Goal: Information Seeking & Learning: Learn about a topic

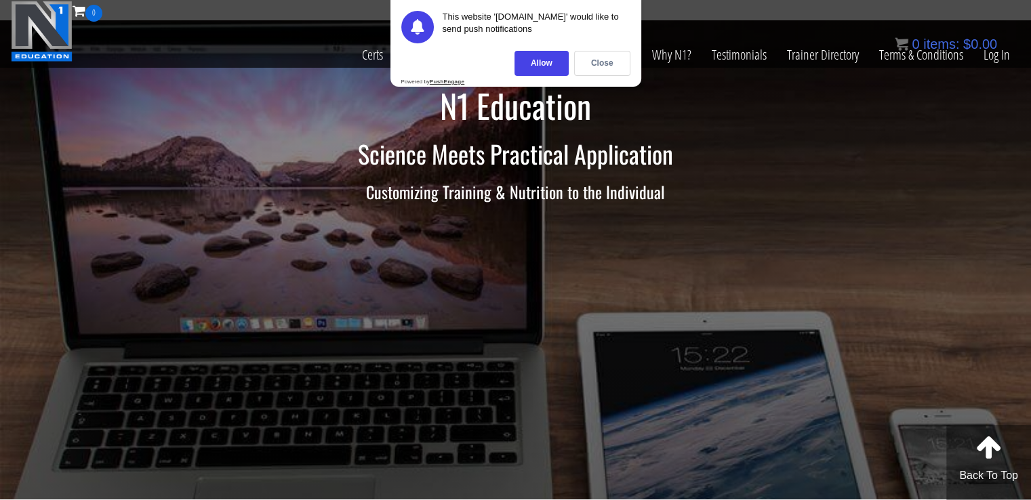
click at [521, 45] on div "This website 'n1.education' would like to send push notifications Allow Close P…" at bounding box center [516, 43] width 251 height 87
click at [540, 56] on div "Allow" at bounding box center [542, 63] width 54 height 25
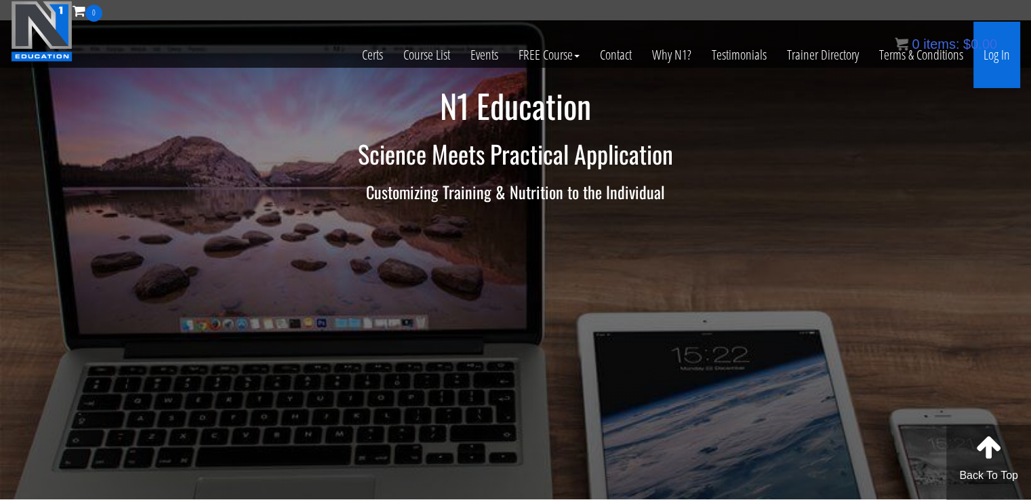
click at [991, 56] on link "Log In" at bounding box center [997, 55] width 47 height 66
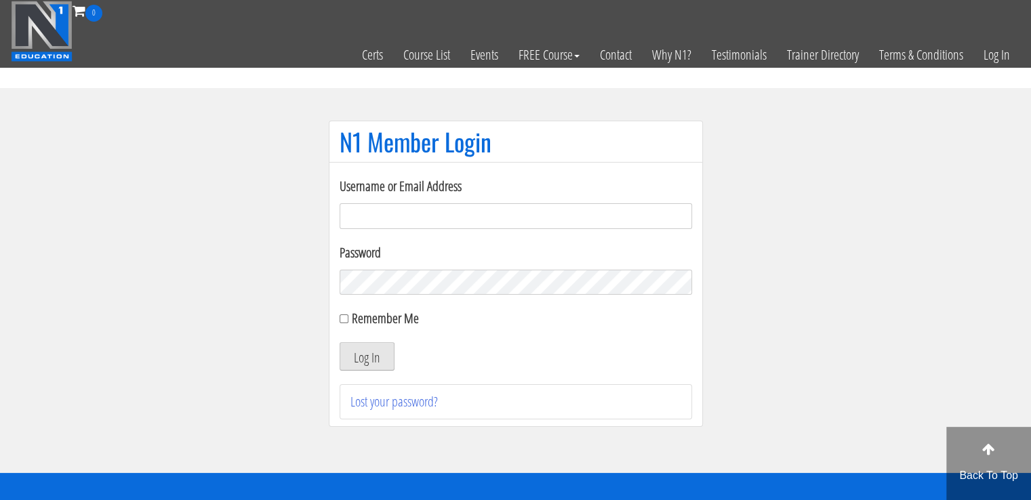
type input "masampavlovic06@gmail.com"
click at [355, 349] on button "Log In" at bounding box center [367, 356] width 55 height 28
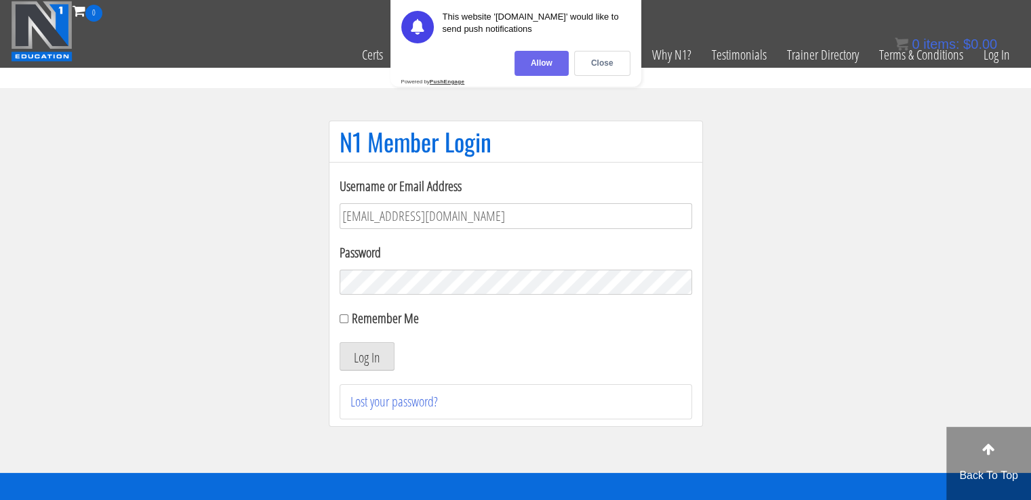
click at [549, 60] on div "Allow" at bounding box center [542, 63] width 54 height 25
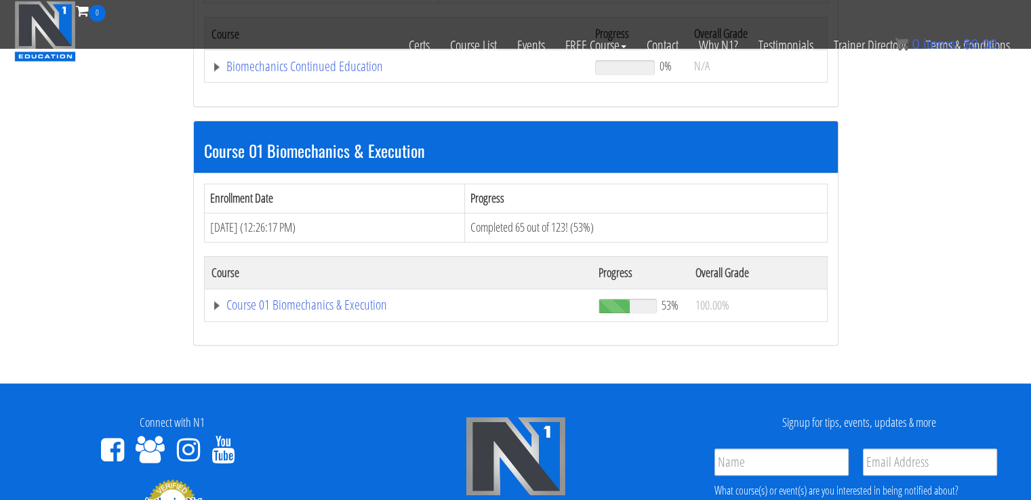
scroll to position [323, 0]
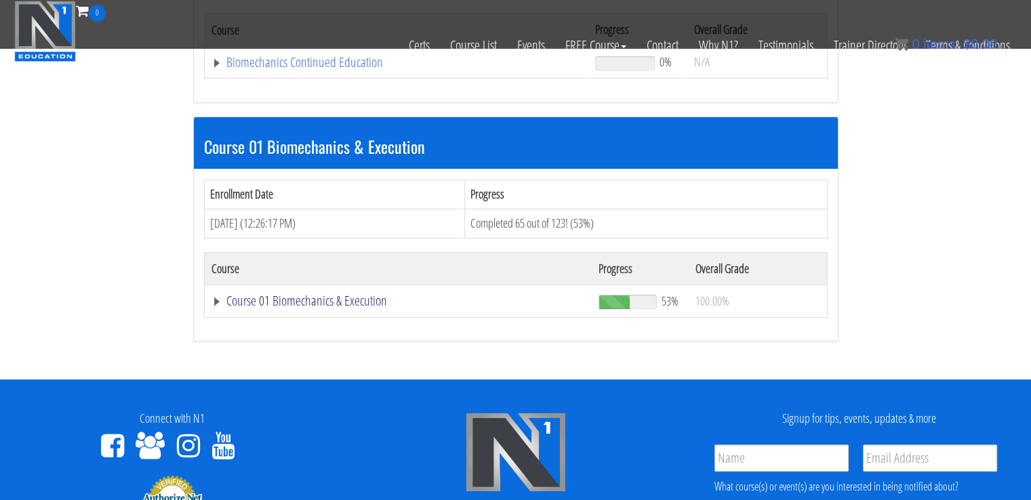
click at [317, 299] on link "Course 01 Biomechanics & Execution" at bounding box center [399, 301] width 374 height 14
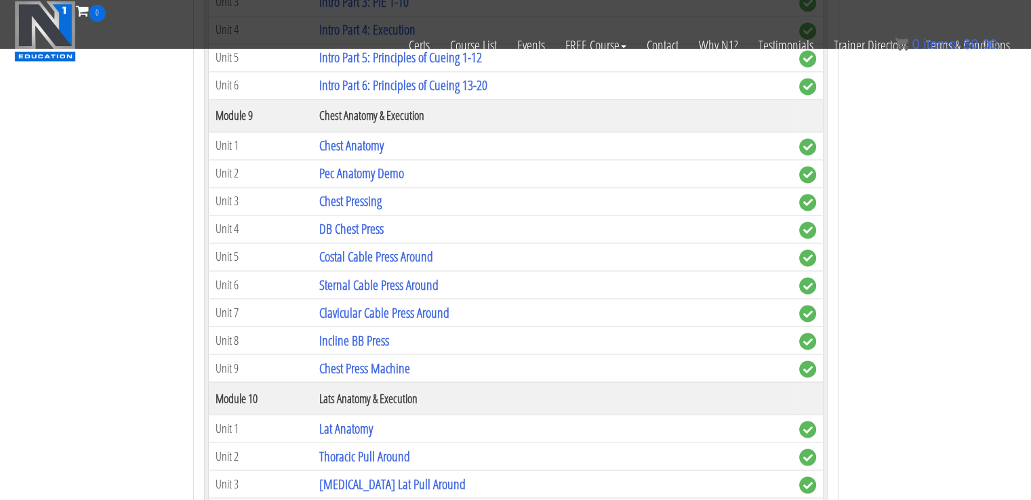
scroll to position [2289, 0]
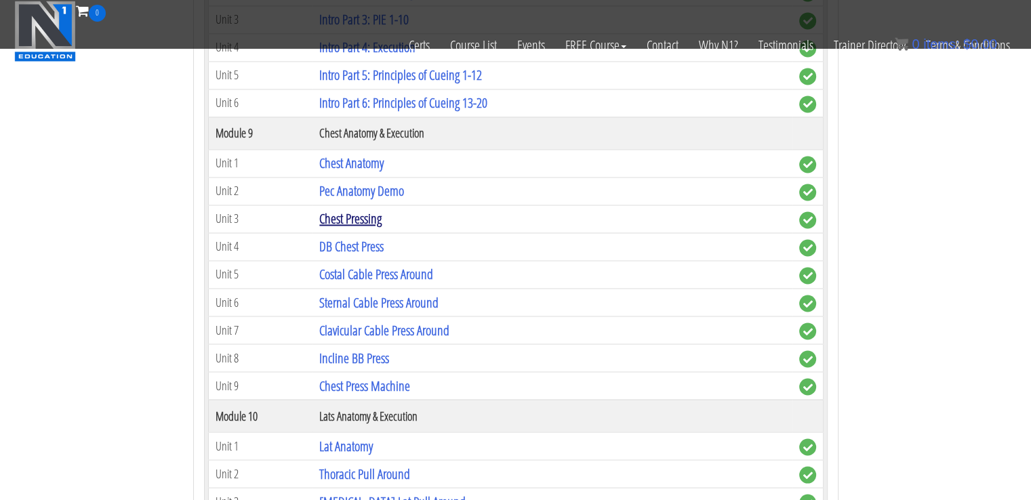
click at [352, 210] on link "Chest Pressing" at bounding box center [350, 219] width 62 height 18
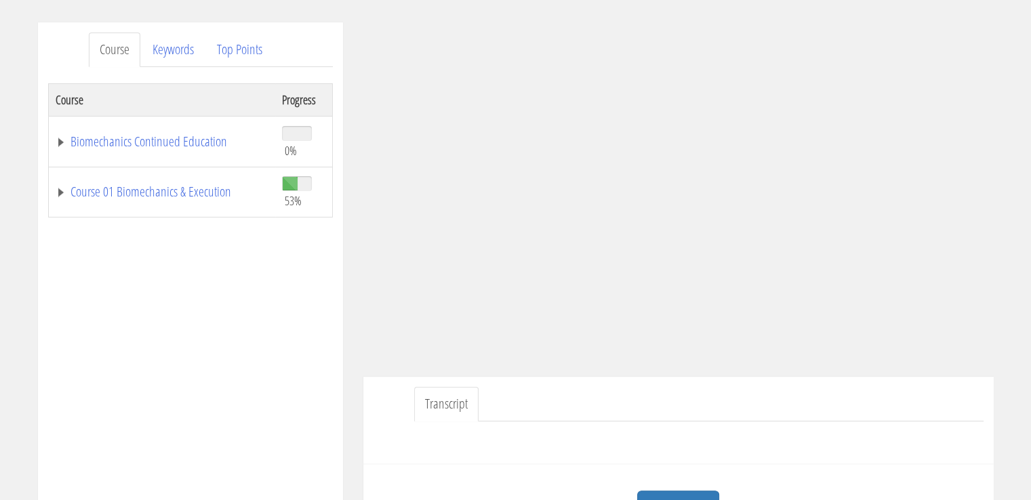
scroll to position [171, 0]
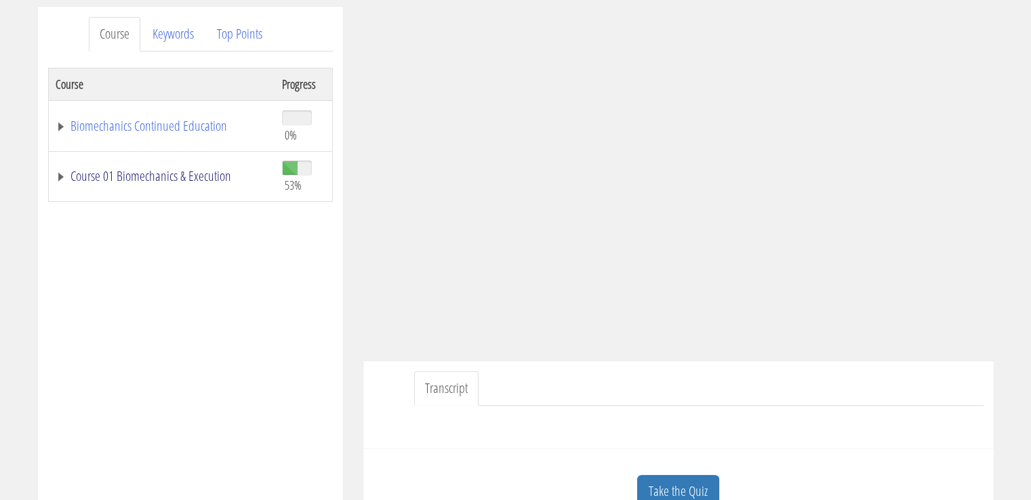
click at [203, 178] on link "Course 01 Biomechanics & Execution" at bounding box center [162, 177] width 213 height 14
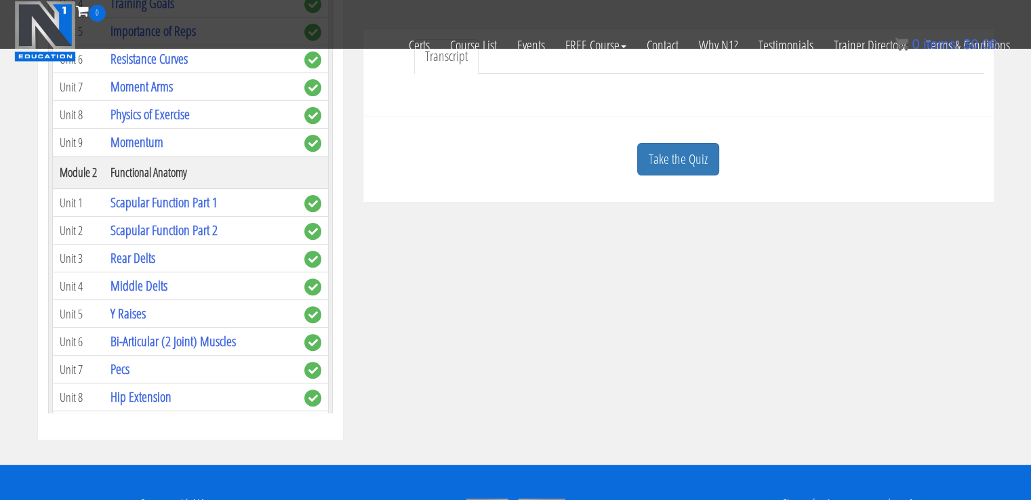
scroll to position [415, 0]
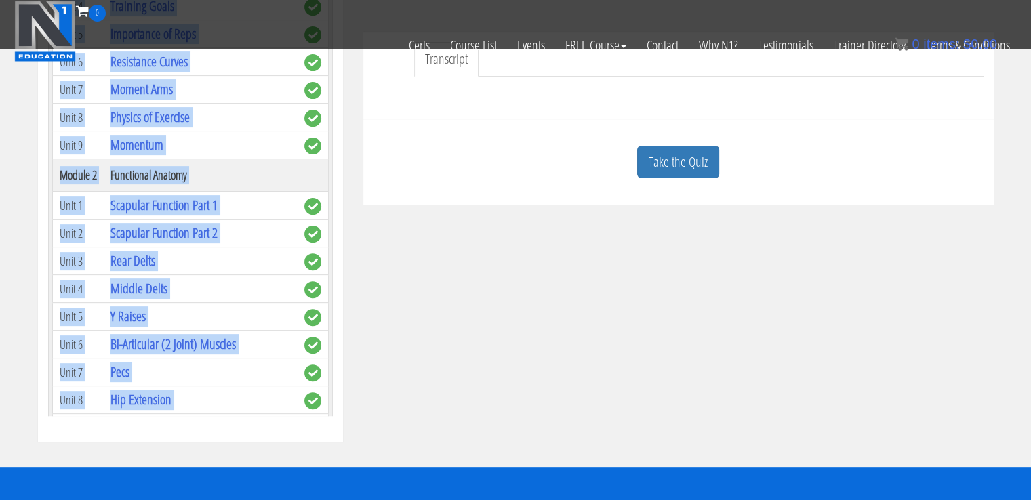
drag, startPoint x: 319, startPoint y: 299, endPoint x: 332, endPoint y: 261, distance: 40.3
click at [332, 261] on div "Course Keywords Top Points Course Progress Biomechanics Continued Education 0% …" at bounding box center [190, 60] width 305 height 766
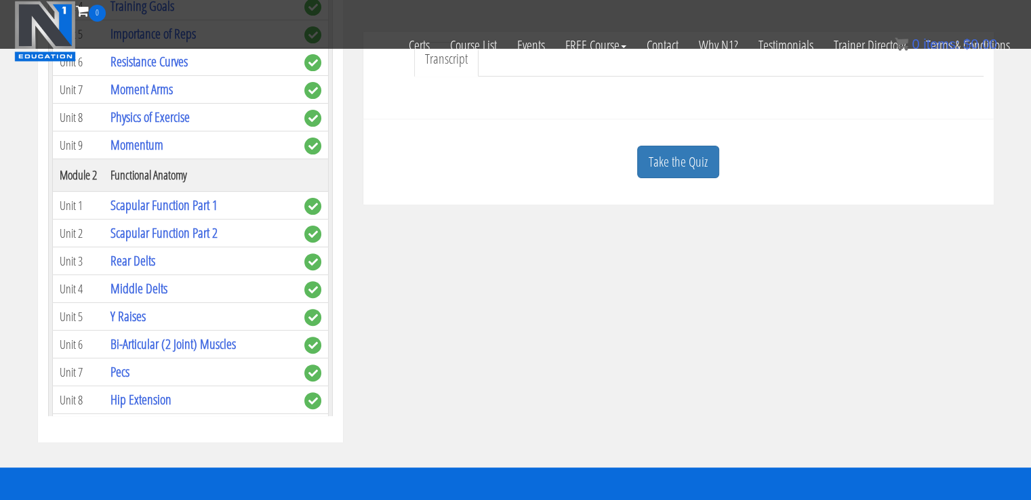
click at [332, 261] on div "Course Keywords Top Points Course Progress Biomechanics Continued Education 0% …" at bounding box center [190, 60] width 305 height 766
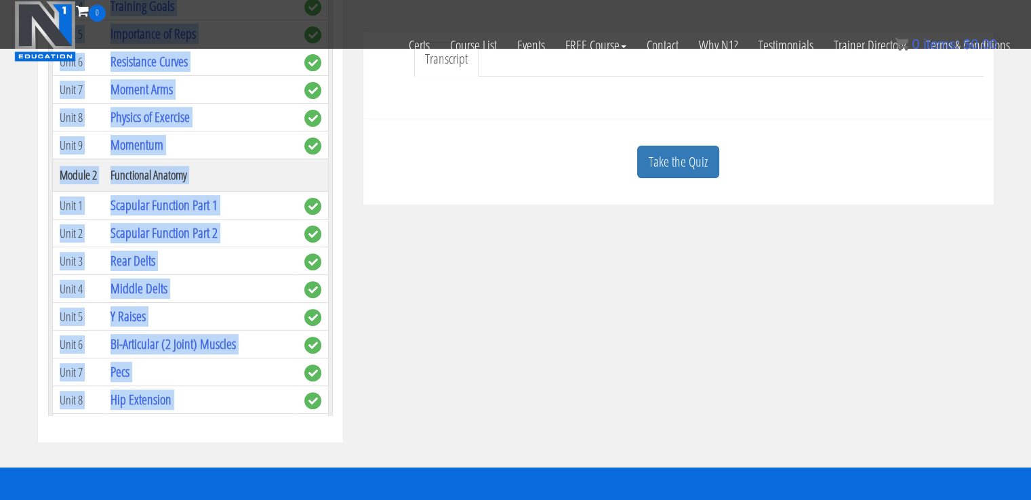
click at [332, 261] on div "Course Keywords Top Points Course Progress Biomechanics Continued Education 0% …" at bounding box center [190, 60] width 305 height 766
drag, startPoint x: 332, startPoint y: 261, endPoint x: 328, endPoint y: 399, distance: 137.7
click at [328, 399] on div "Course Keywords Top Points Course Progress Biomechanics Continued Education 0% …" at bounding box center [190, 60] width 305 height 766
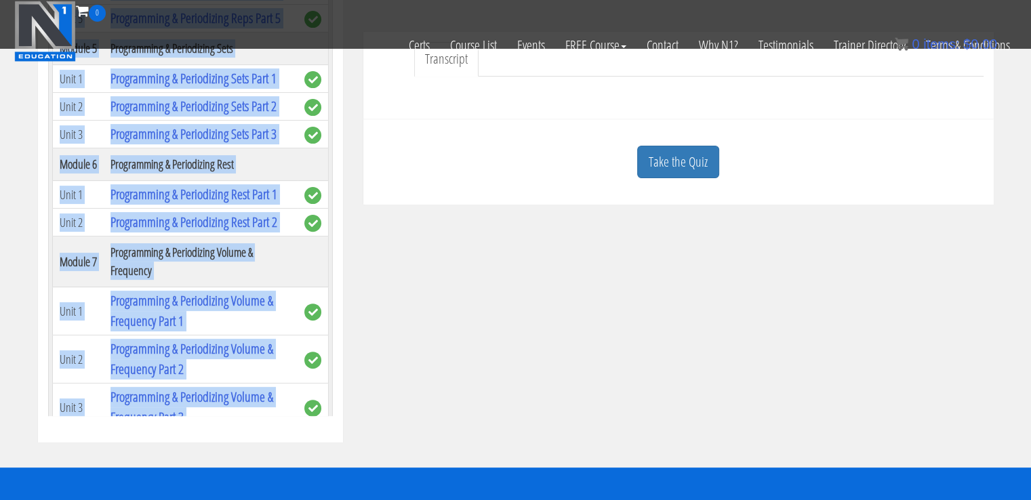
scroll to position [1074, 0]
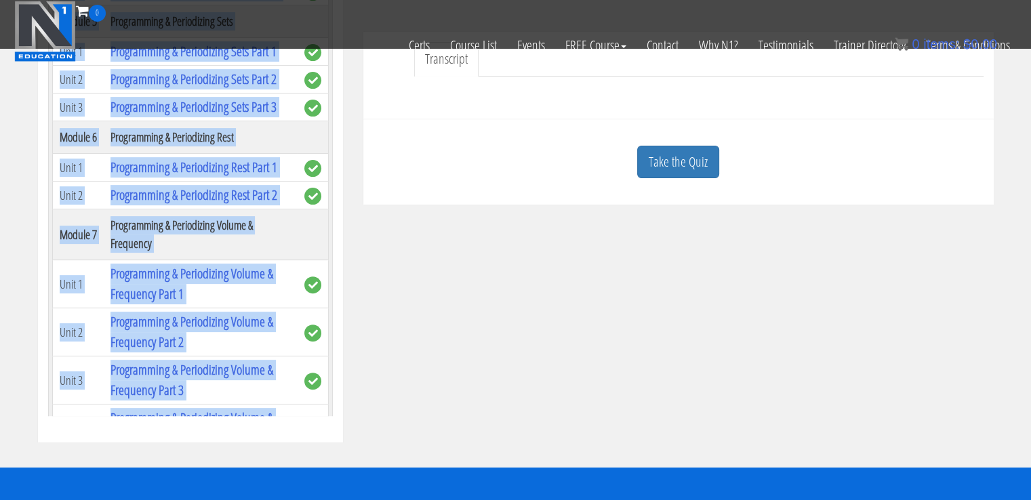
click at [420, 359] on div "Course Keywords Top Points Course Progress Biomechanics Continued Education 0% …" at bounding box center [516, 60] width 976 height 766
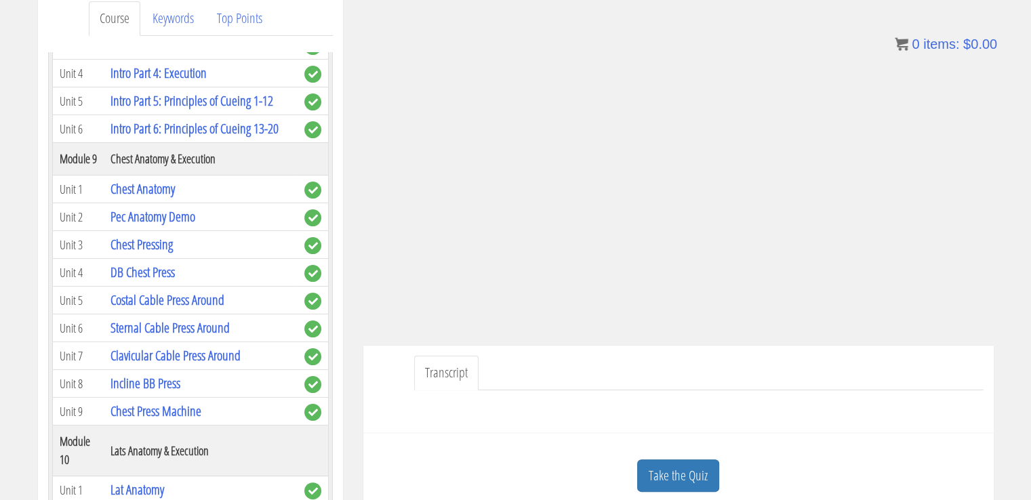
scroll to position [2130, 0]
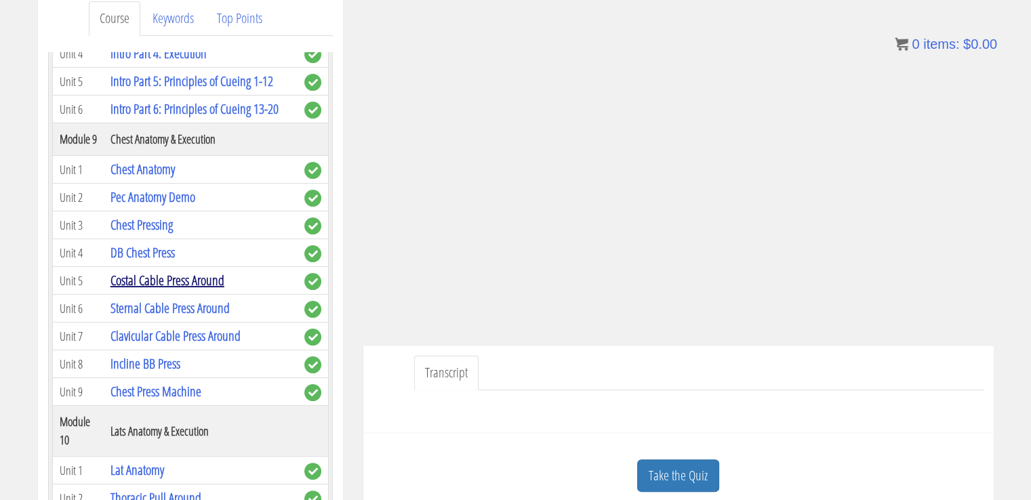
click at [174, 290] on link "Costal Cable Press Around" at bounding box center [168, 280] width 114 height 18
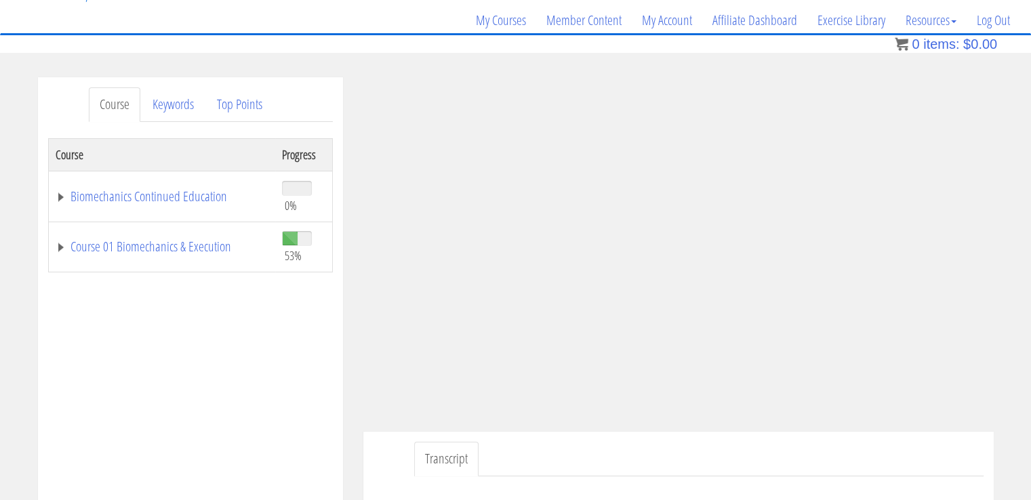
scroll to position [138, 0]
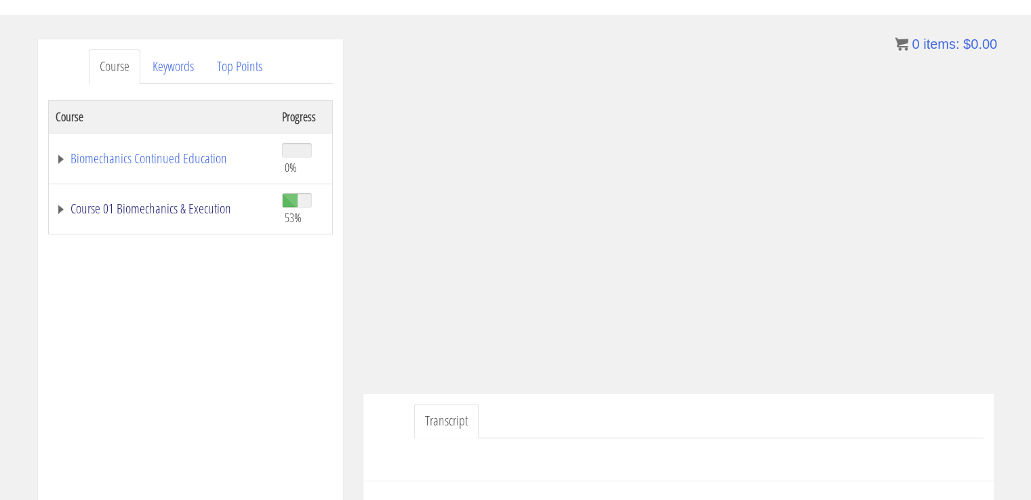
click at [165, 212] on link "Course 01 Biomechanics & Execution" at bounding box center [162, 209] width 213 height 14
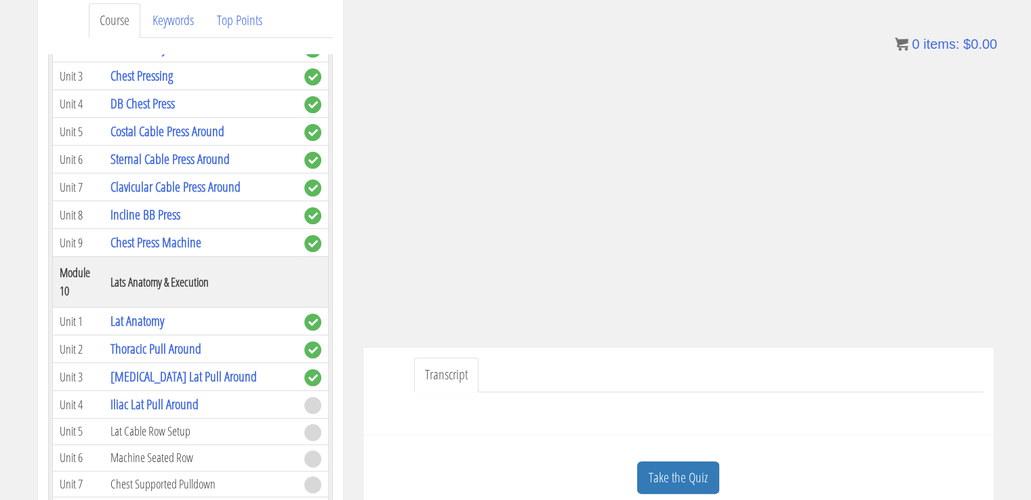
scroll to position [2293, 0]
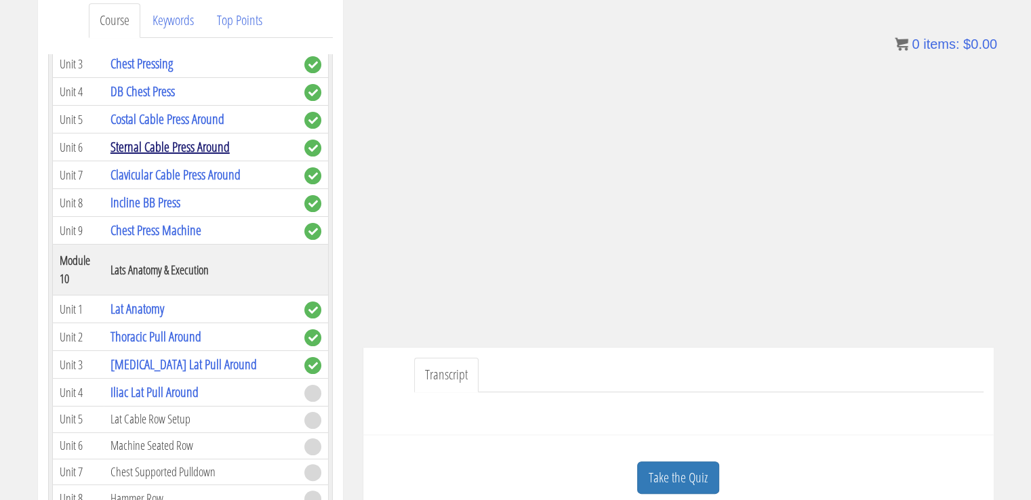
click at [163, 156] on link "Sternal Cable Press Around" at bounding box center [170, 147] width 119 height 18
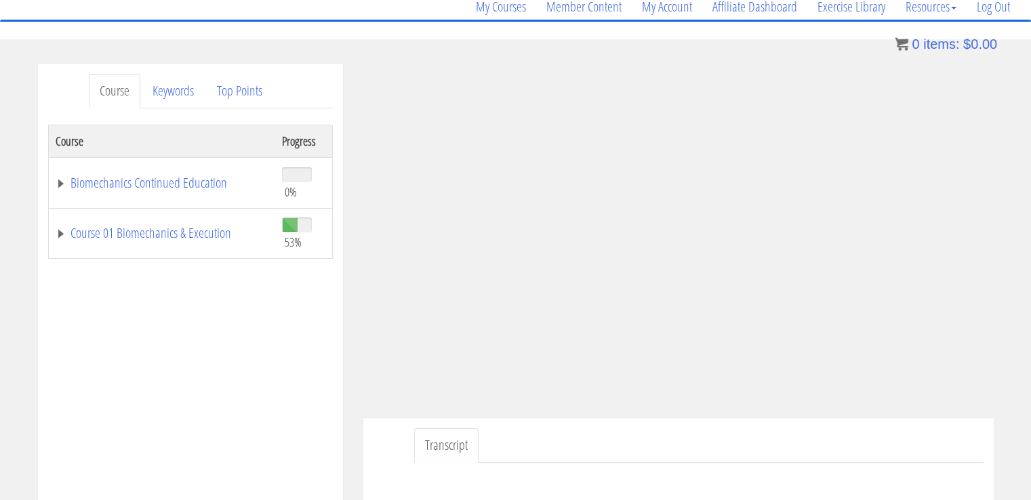
scroll to position [114, 0]
click at [180, 228] on link "Course 01 Biomechanics & Execution" at bounding box center [162, 233] width 213 height 14
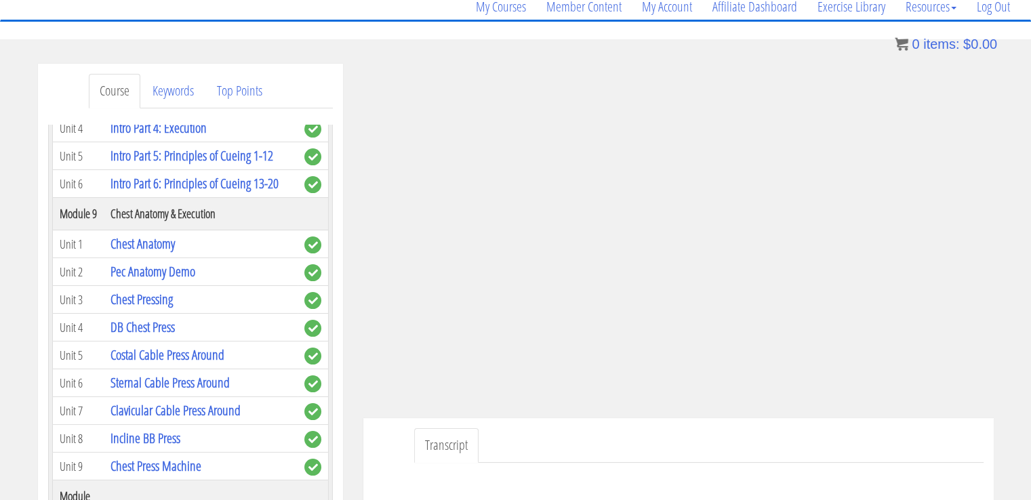
scroll to position [2151, 0]
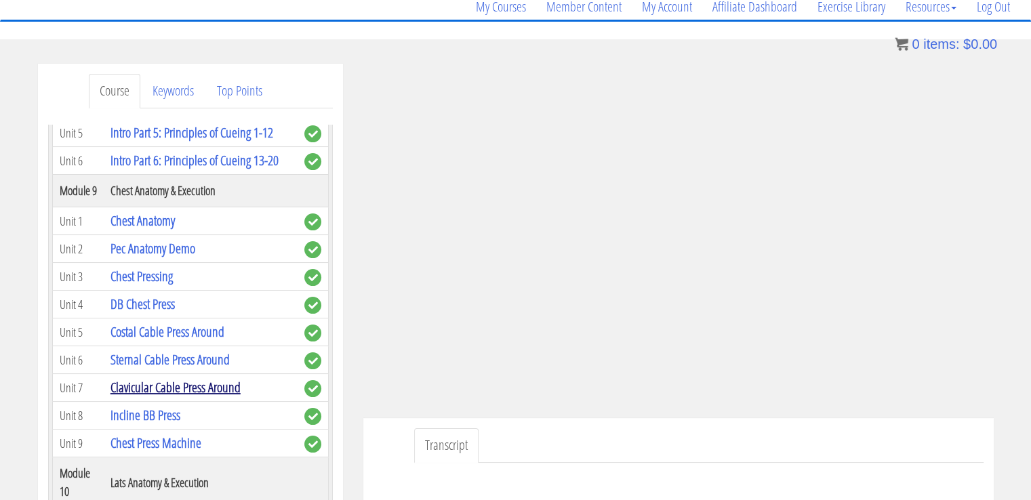
click at [218, 391] on link "Clavicular Cable Press Around" at bounding box center [176, 387] width 130 height 18
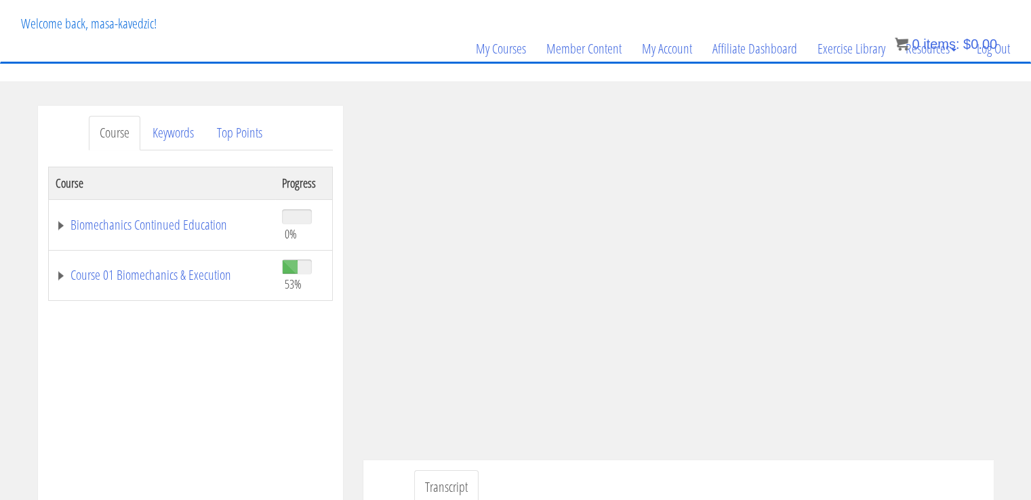
scroll to position [103, 0]
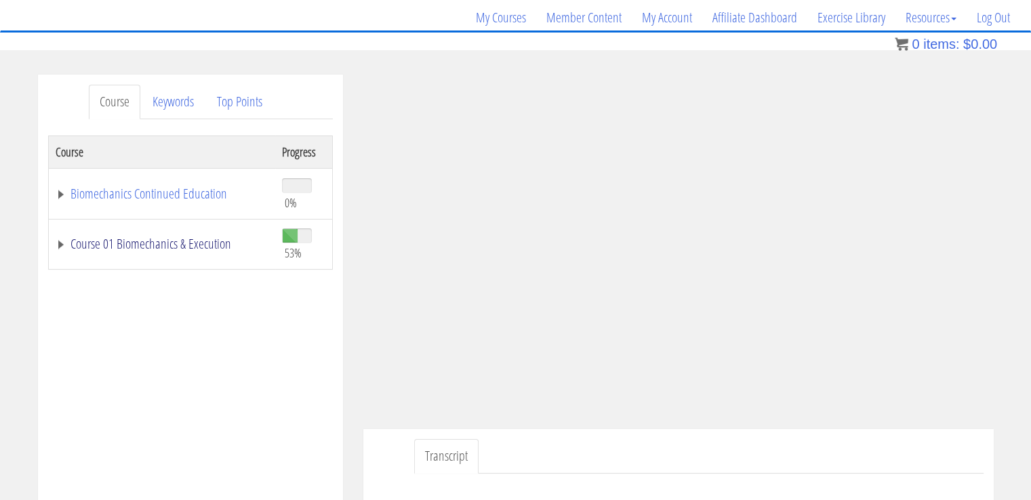
click at [186, 237] on link "Course 01 Biomechanics & Execution" at bounding box center [162, 244] width 213 height 14
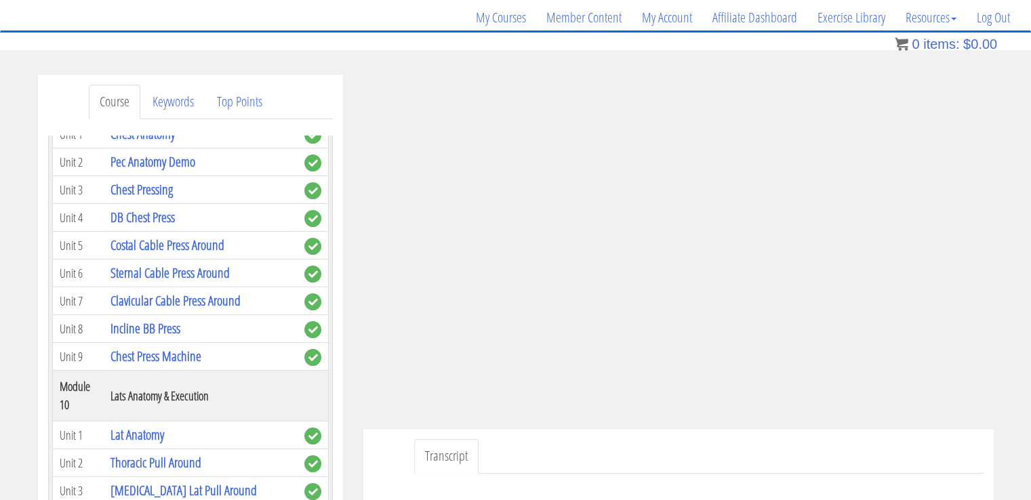
scroll to position [2230, 0]
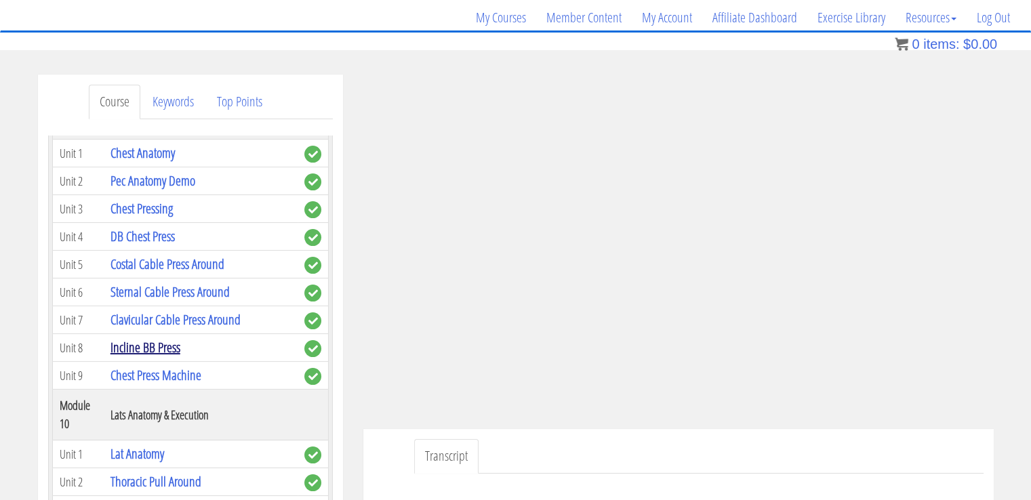
click at [159, 357] on link "Incline BB Press" at bounding box center [146, 347] width 70 height 18
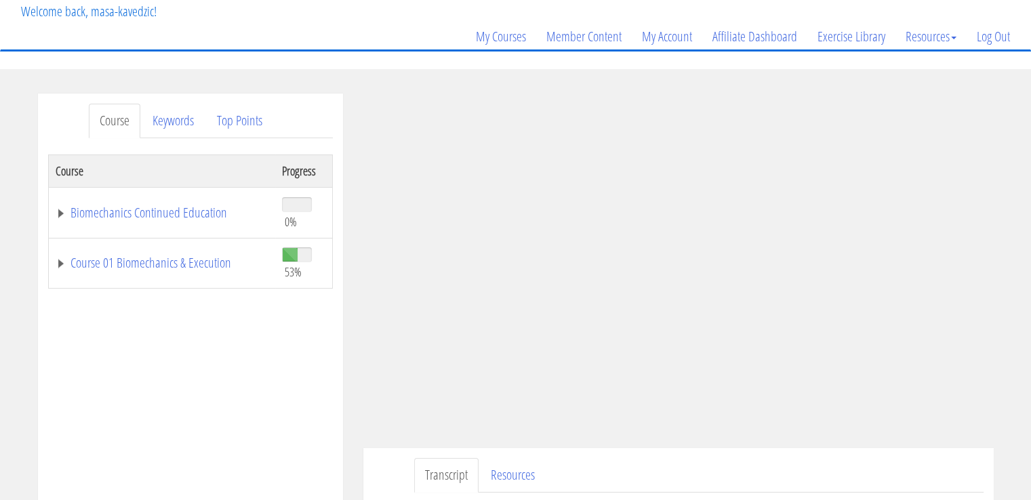
scroll to position [102, 0]
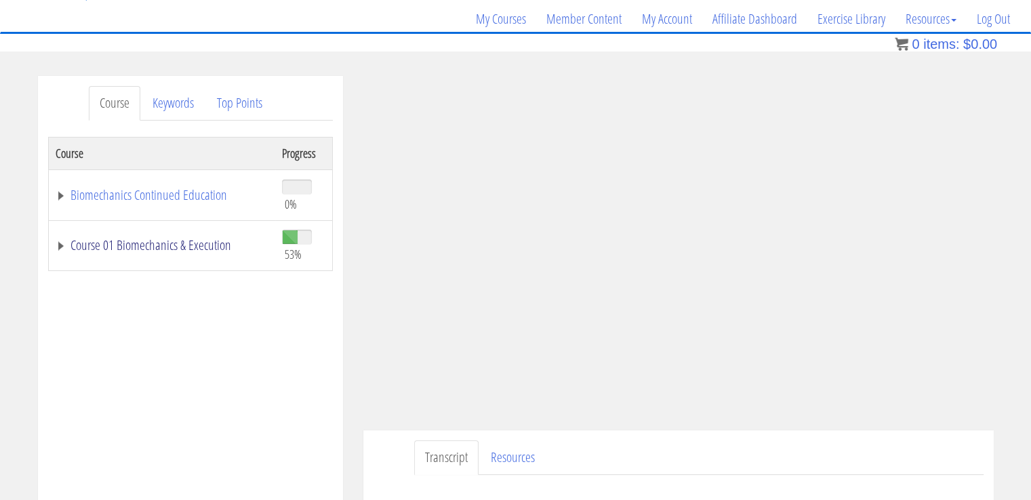
click at [159, 239] on link "Course 01 Biomechanics & Execution" at bounding box center [162, 246] width 213 height 14
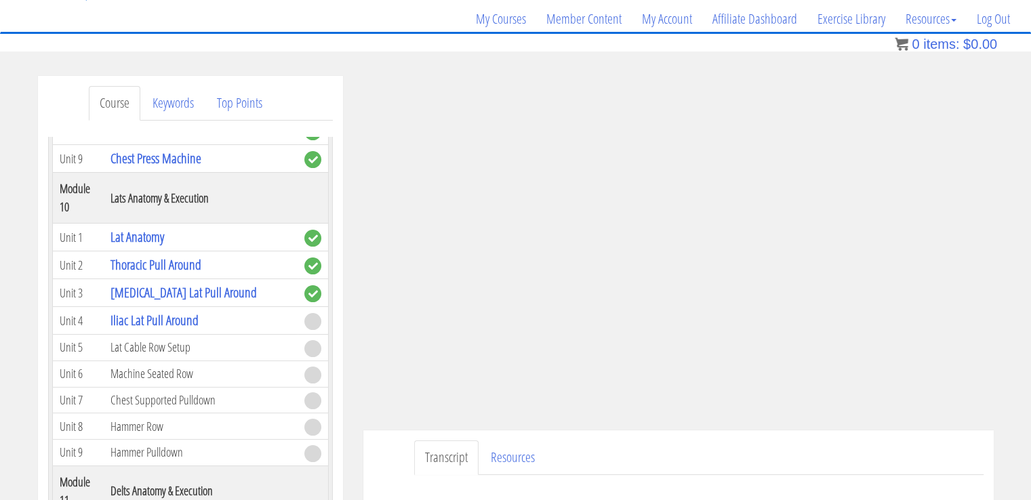
scroll to position [2531, 0]
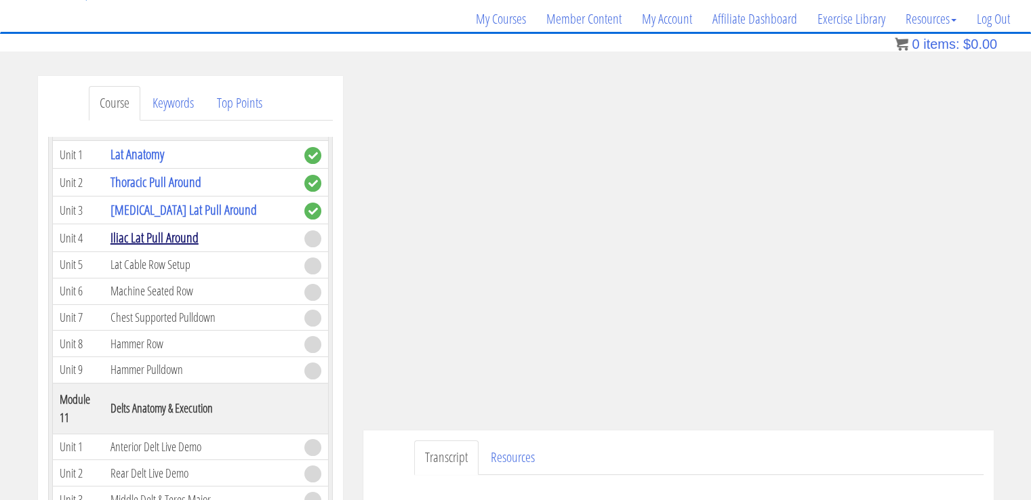
click at [159, 247] on link "Iliac Lat Pull Around" at bounding box center [155, 238] width 88 height 18
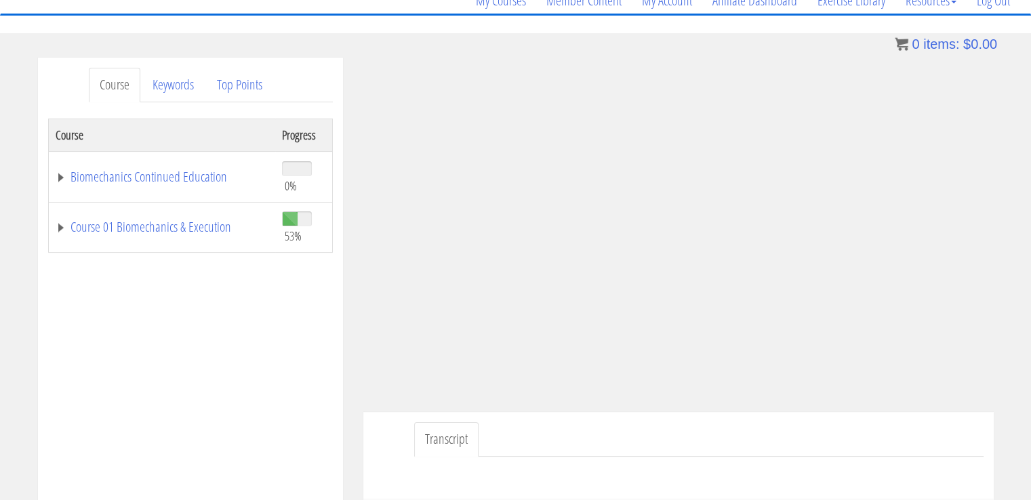
scroll to position [122, 0]
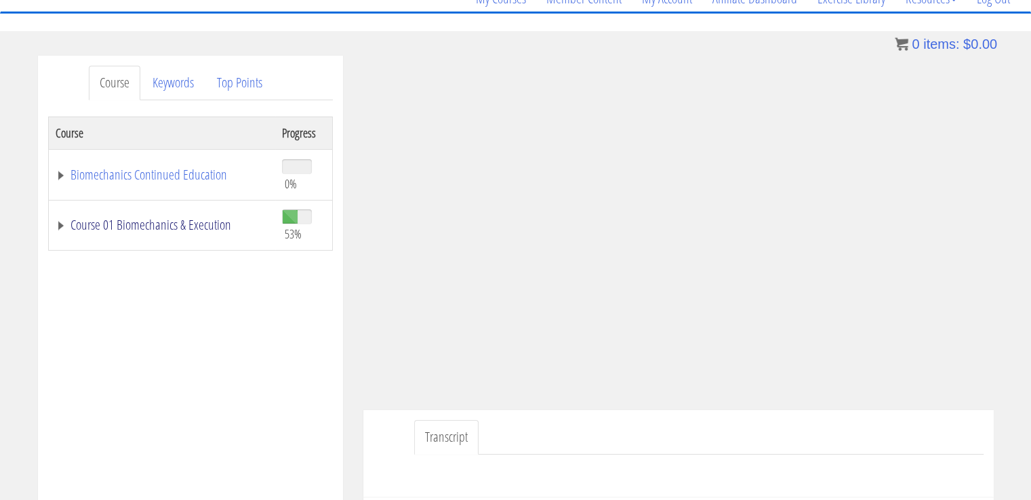
click at [187, 222] on link "Course 01 Biomechanics & Execution" at bounding box center [162, 225] width 213 height 14
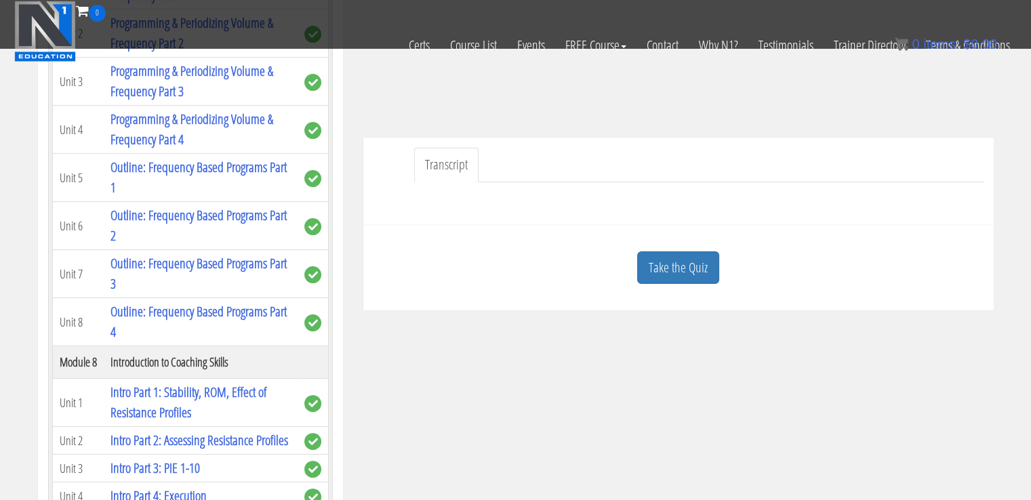
scroll to position [316, 0]
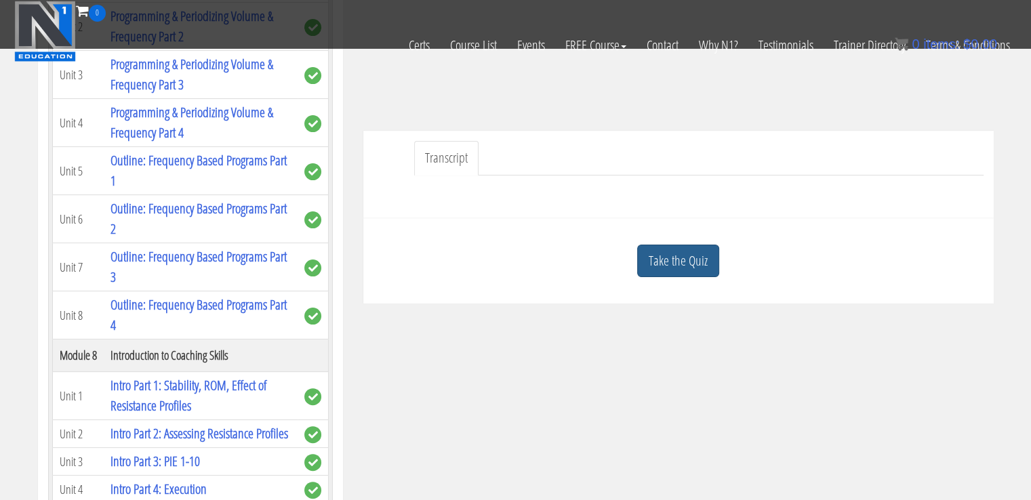
click at [704, 258] on link "Take the Quiz" at bounding box center [678, 261] width 82 height 33
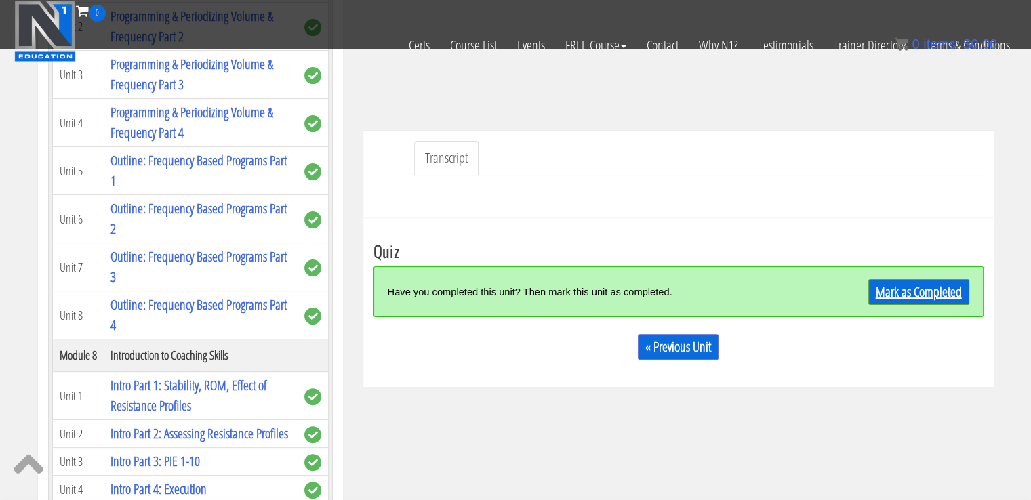
click at [929, 290] on link "Mark as Completed" at bounding box center [919, 292] width 101 height 26
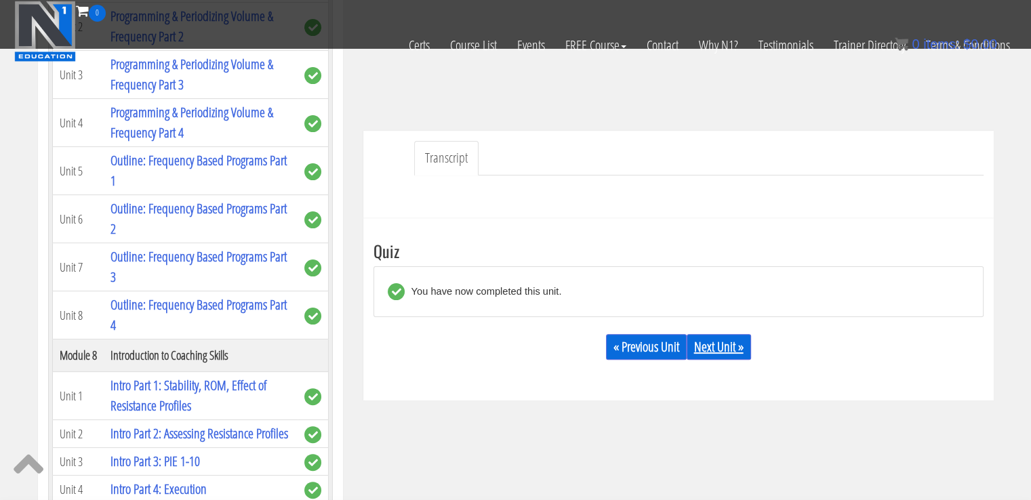
click at [747, 352] on link "Next Unit »" at bounding box center [719, 347] width 64 height 26
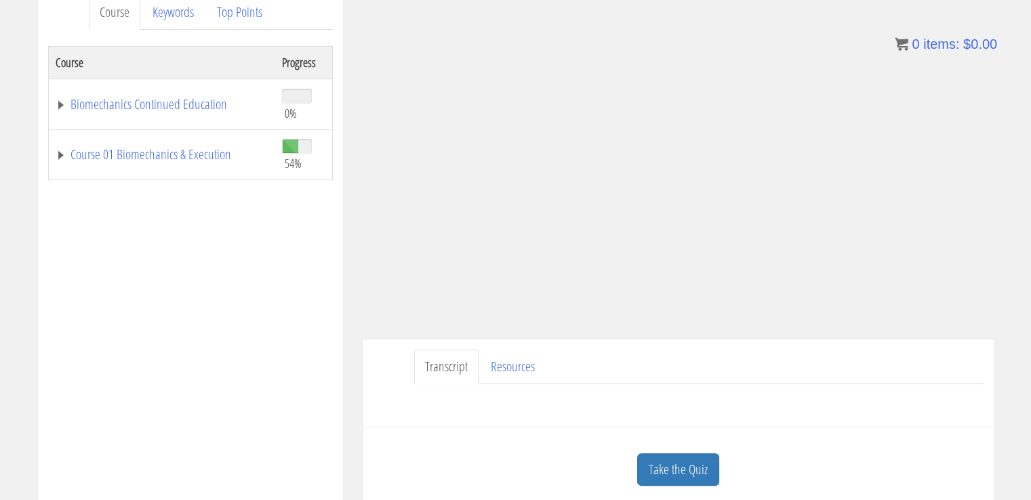
scroll to position [220, 0]
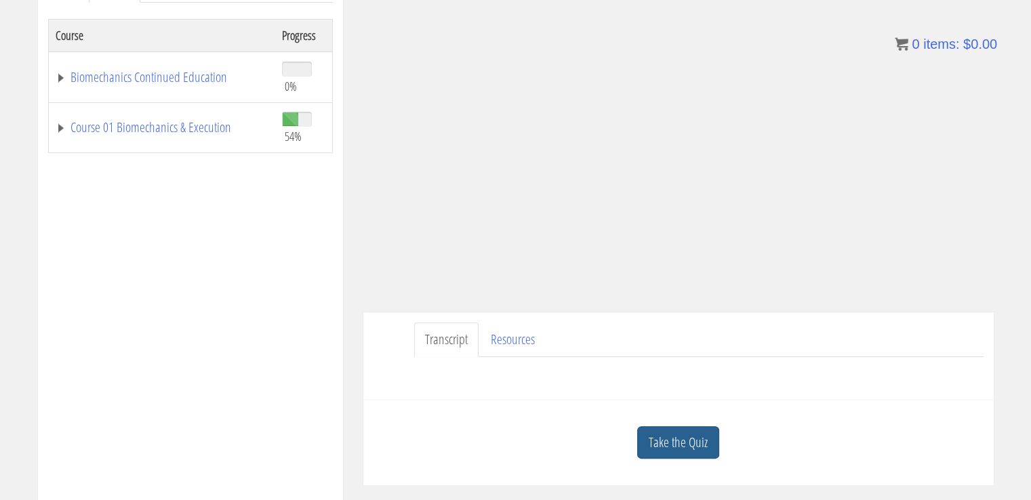
click at [698, 442] on link "Take the Quiz" at bounding box center [678, 443] width 82 height 33
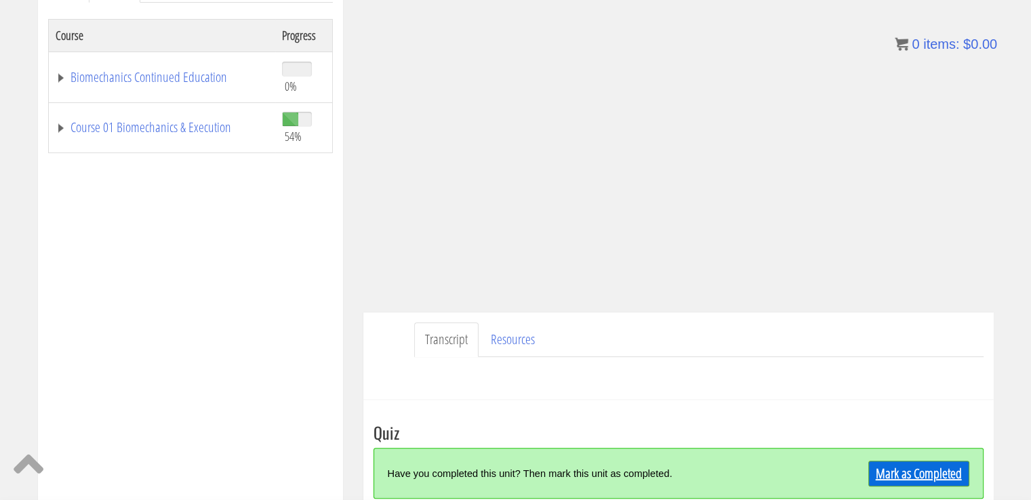
click at [898, 467] on link "Mark as Completed" at bounding box center [919, 474] width 101 height 26
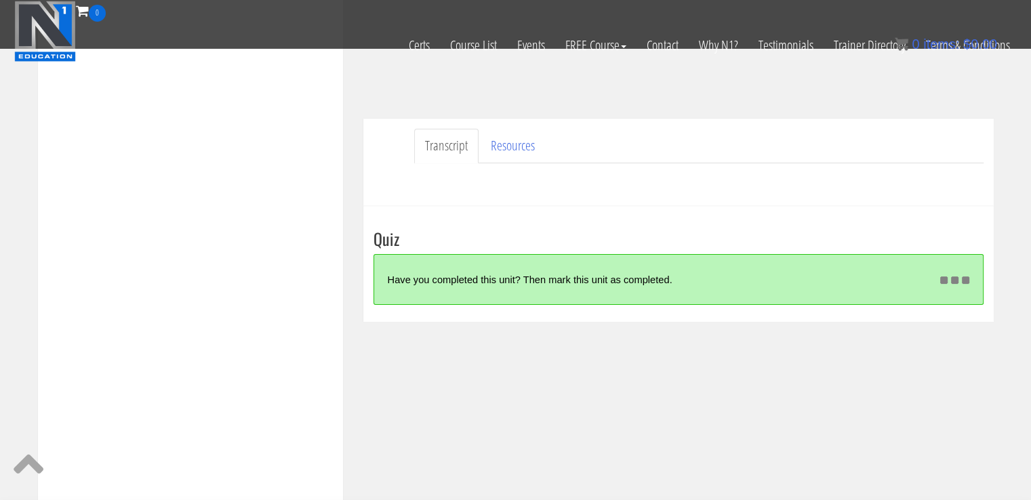
scroll to position [344, 0]
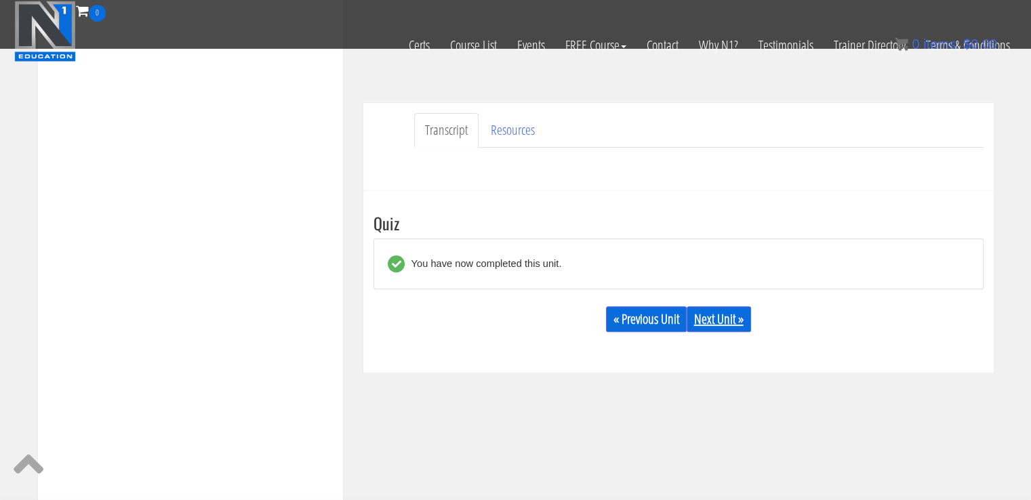
click at [719, 316] on link "Next Unit »" at bounding box center [719, 320] width 64 height 26
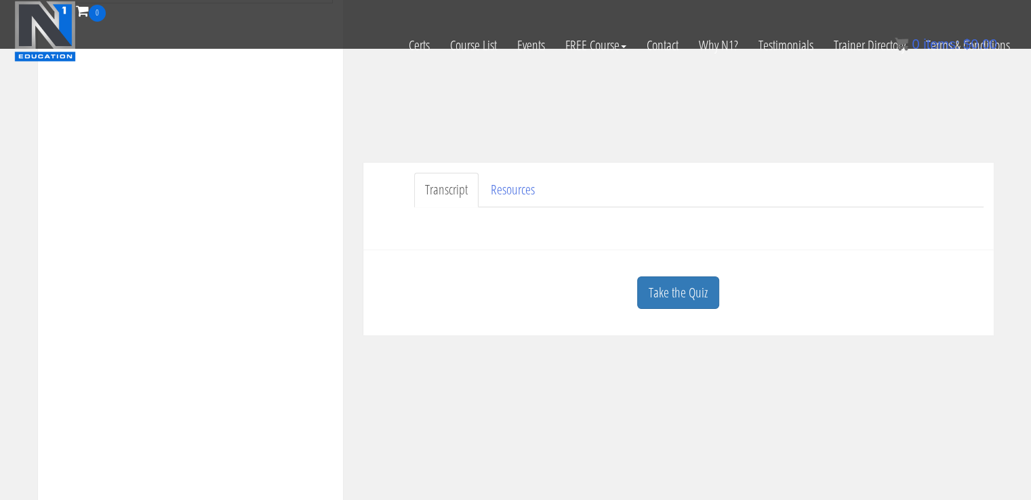
scroll to position [288, 0]
click at [684, 286] on link "Take the Quiz" at bounding box center [678, 289] width 82 height 33
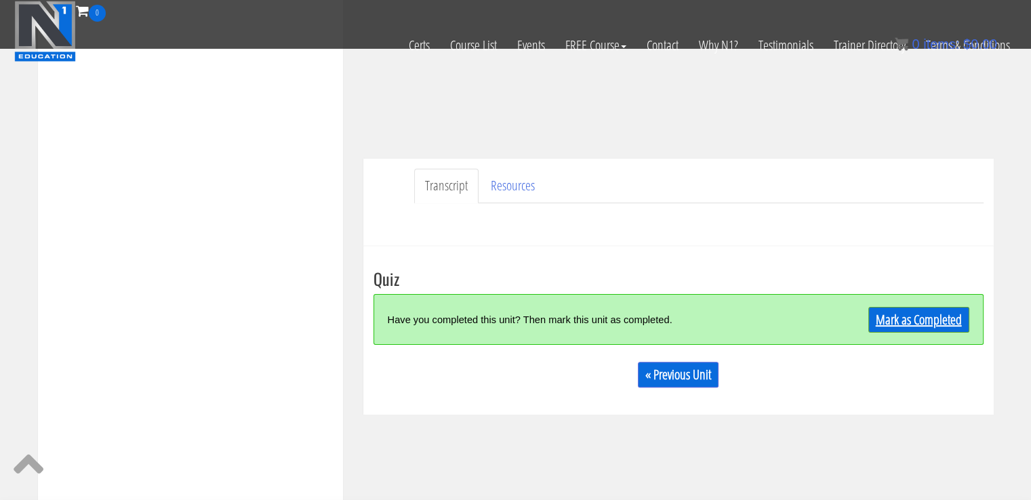
click at [898, 321] on link "Mark as Completed" at bounding box center [919, 320] width 101 height 26
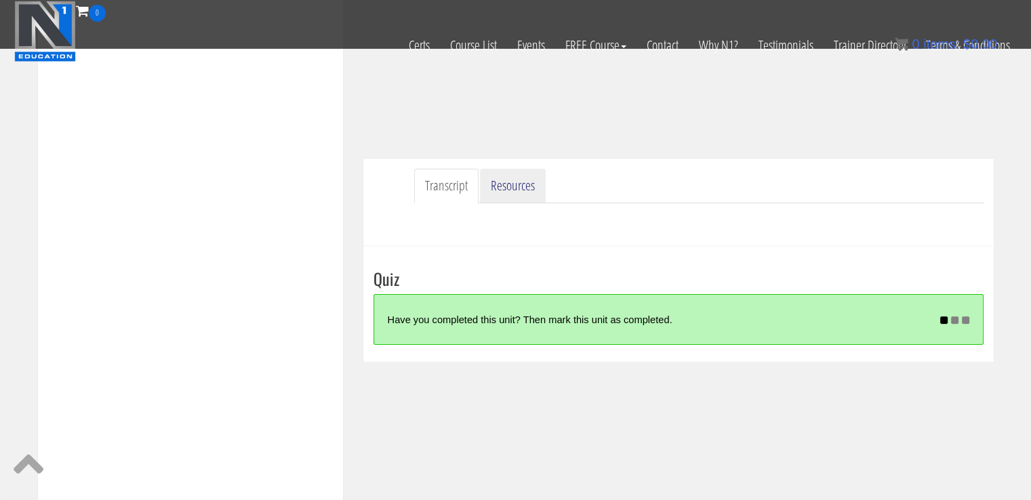
click at [520, 185] on link "Resources" at bounding box center [513, 186] width 66 height 35
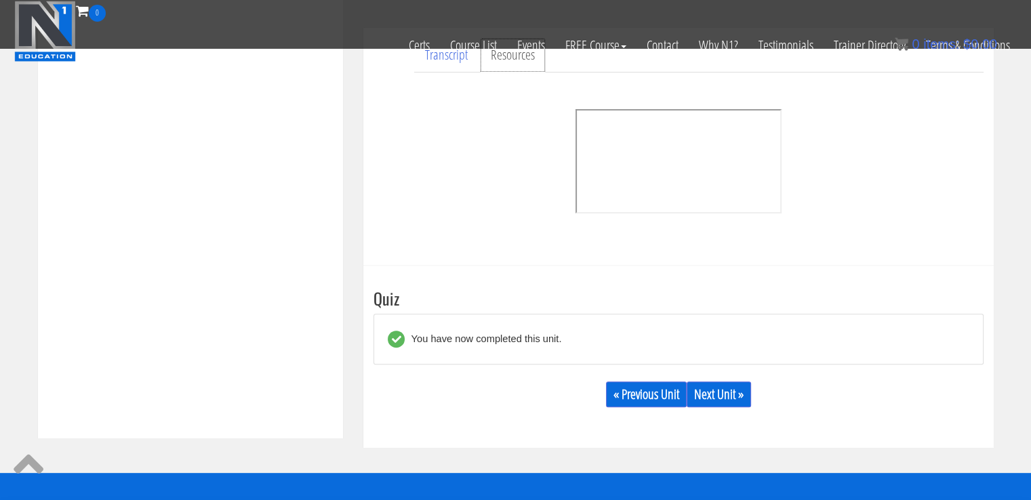
scroll to position [418, 0]
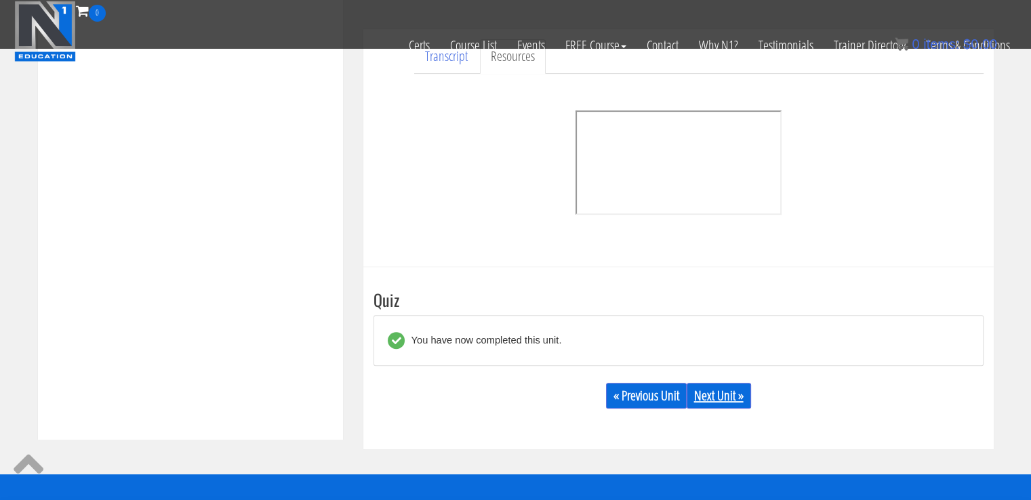
click at [715, 393] on link "Next Unit »" at bounding box center [719, 396] width 64 height 26
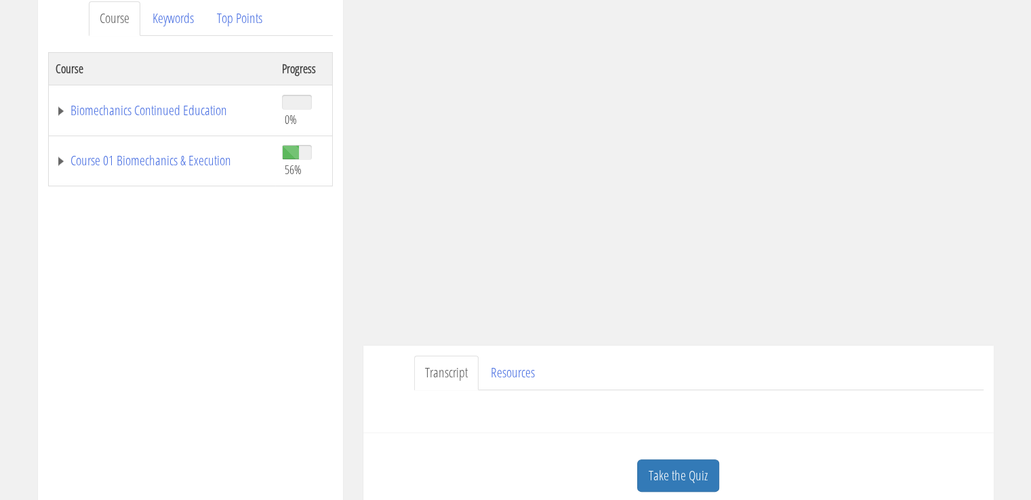
scroll to position [188, 0]
click at [518, 362] on link "Resources" at bounding box center [513, 372] width 66 height 35
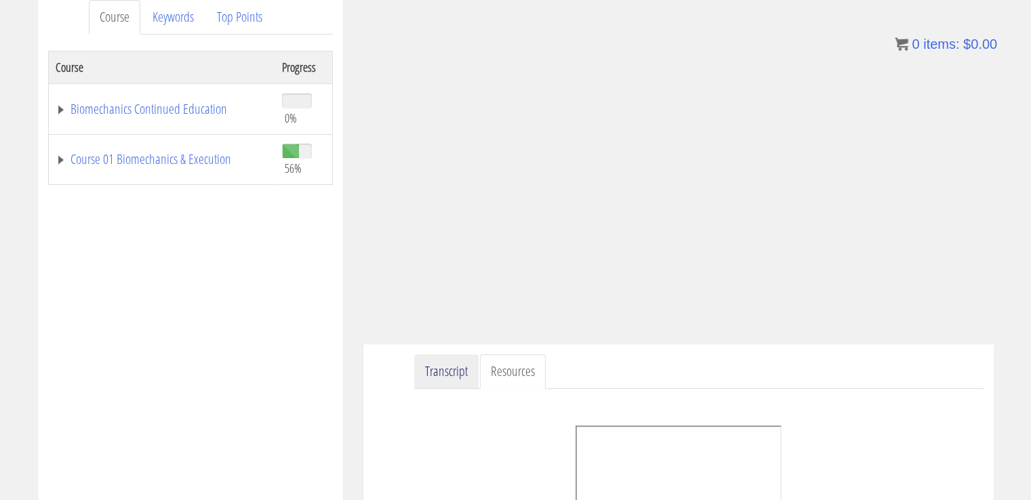
click at [444, 374] on link "Transcript" at bounding box center [446, 372] width 64 height 35
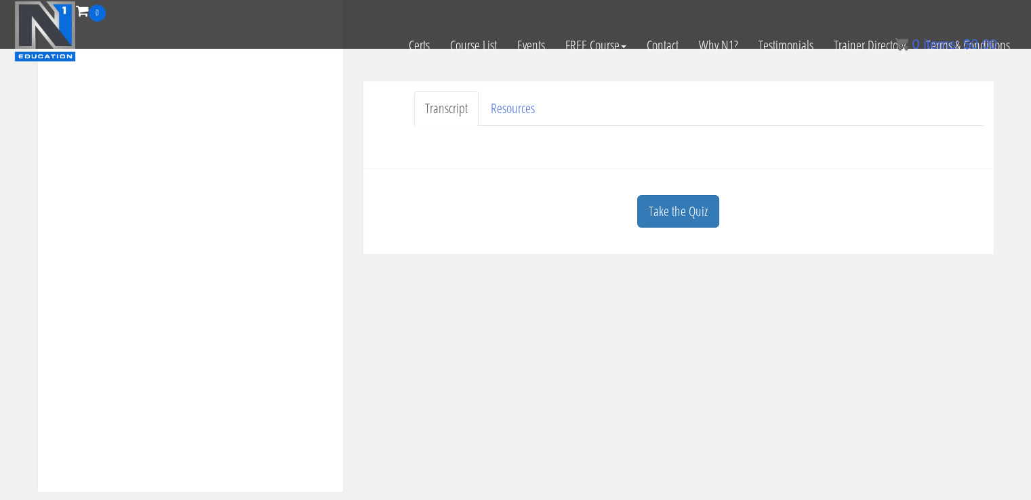
scroll to position [368, 0]
click at [683, 201] on link "Take the Quiz" at bounding box center [678, 209] width 82 height 33
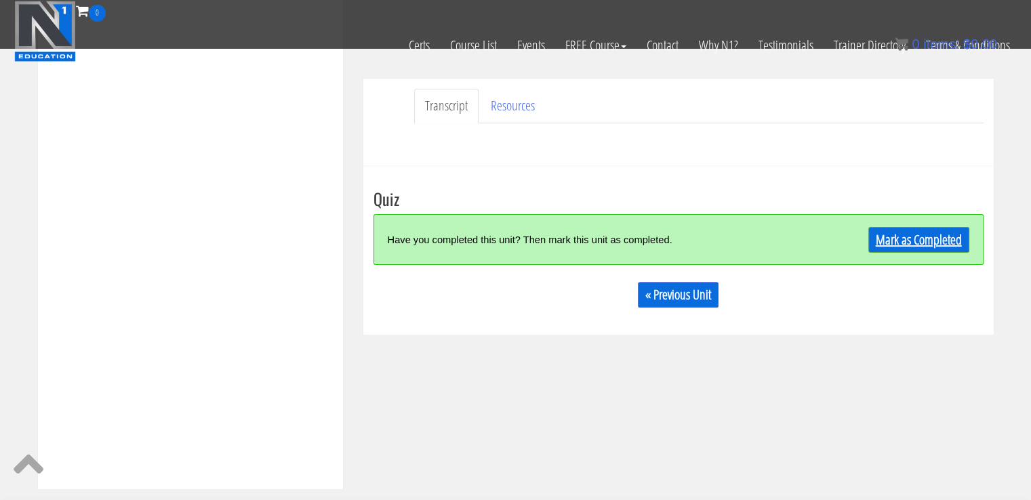
click at [891, 236] on link "Mark as Completed" at bounding box center [919, 240] width 101 height 26
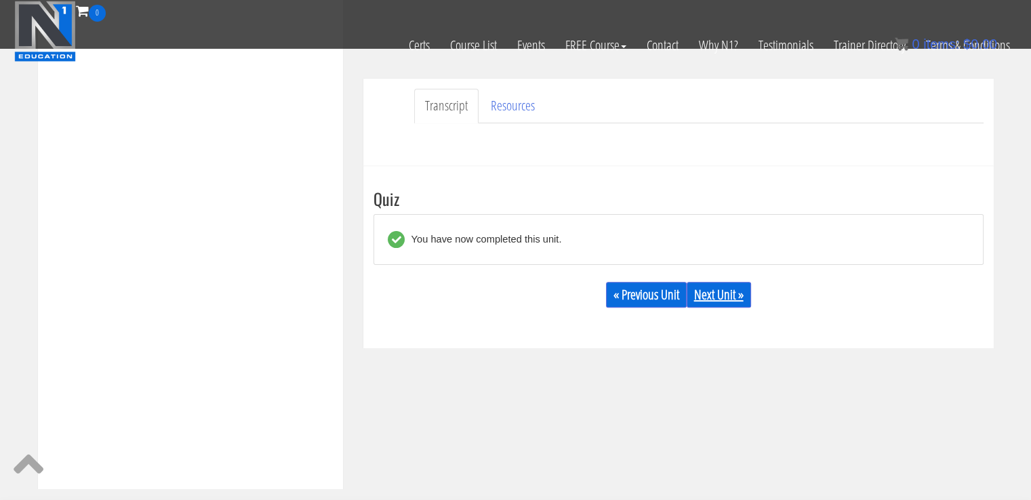
click at [723, 293] on link "Next Unit »" at bounding box center [719, 295] width 64 height 26
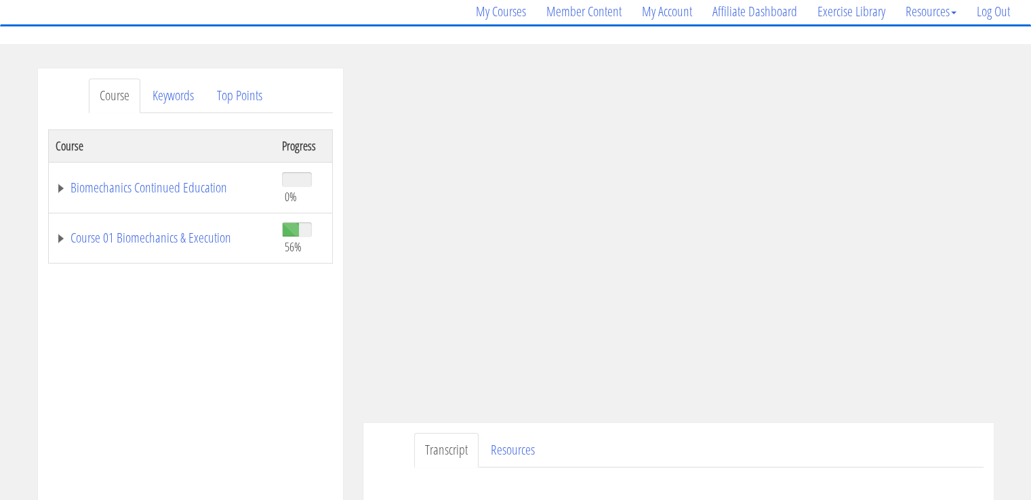
scroll to position [111, 0]
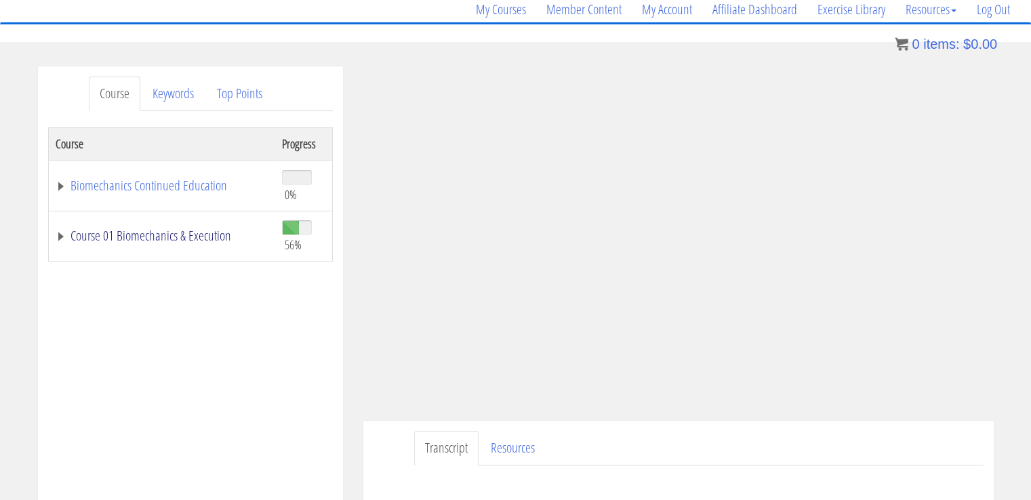
click at [159, 237] on link "Course 01 Biomechanics & Execution" at bounding box center [162, 236] width 213 height 14
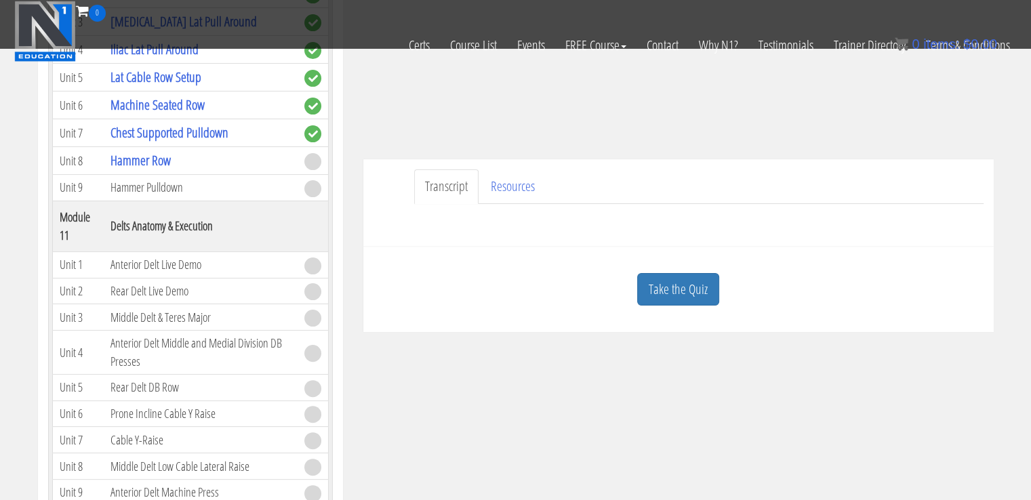
scroll to position [285, 0]
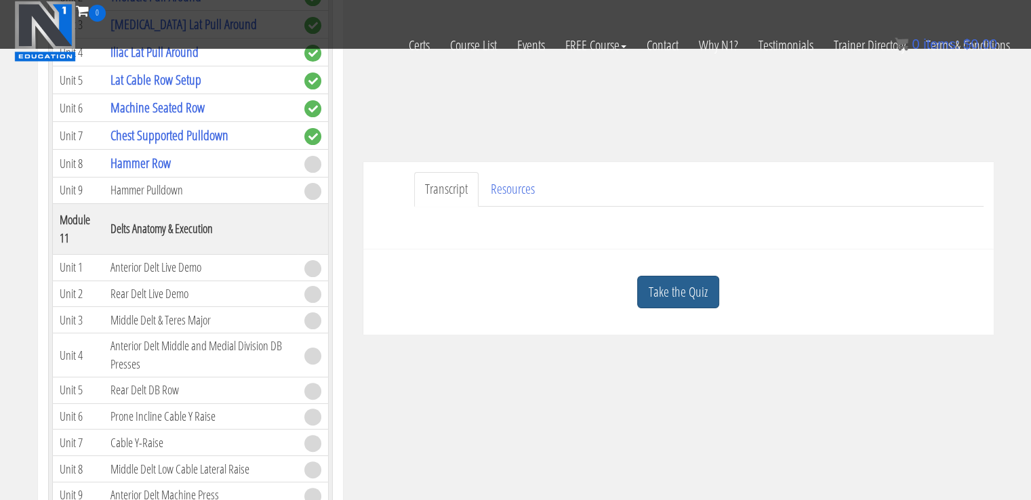
click at [672, 285] on link "Take the Quiz" at bounding box center [678, 292] width 82 height 33
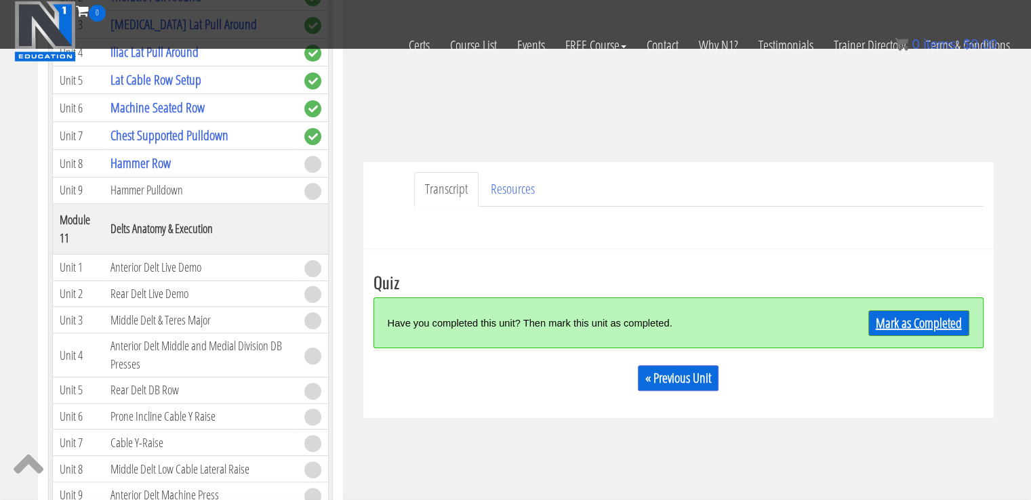
click at [873, 330] on link "Mark as Completed" at bounding box center [919, 324] width 101 height 26
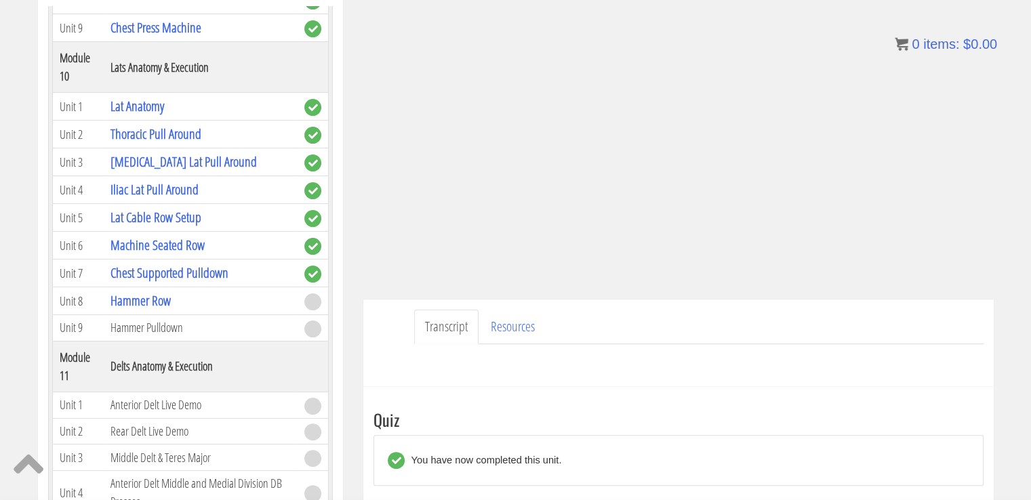
scroll to position [239, 0]
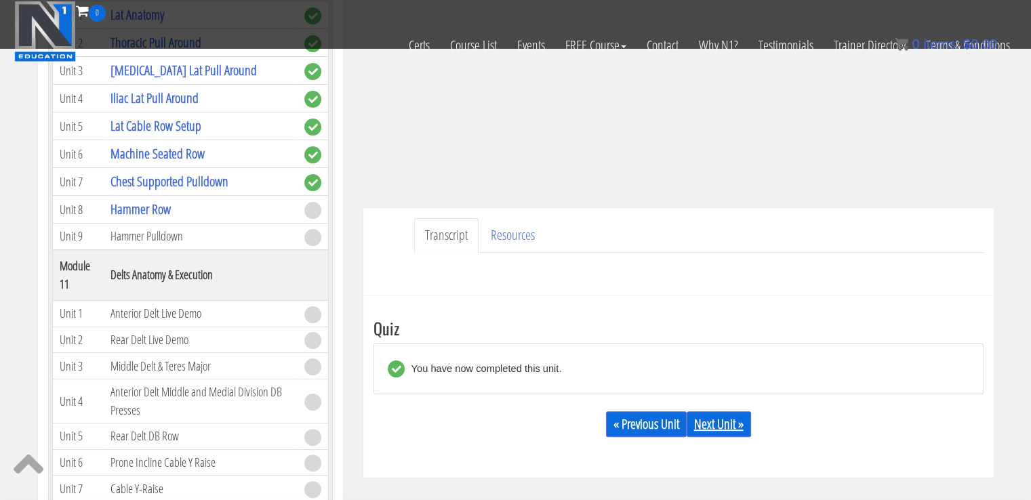
click at [724, 423] on link "Next Unit »" at bounding box center [719, 425] width 64 height 26
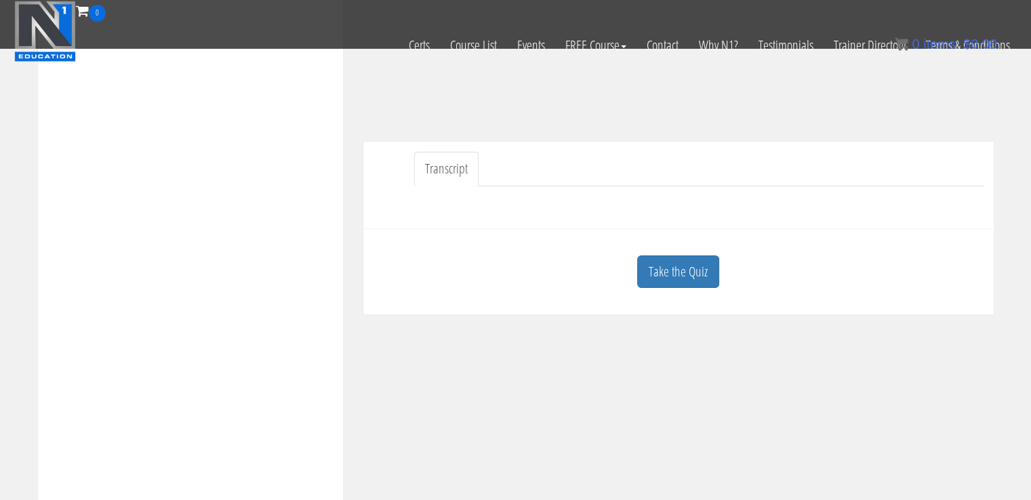
scroll to position [325, 0]
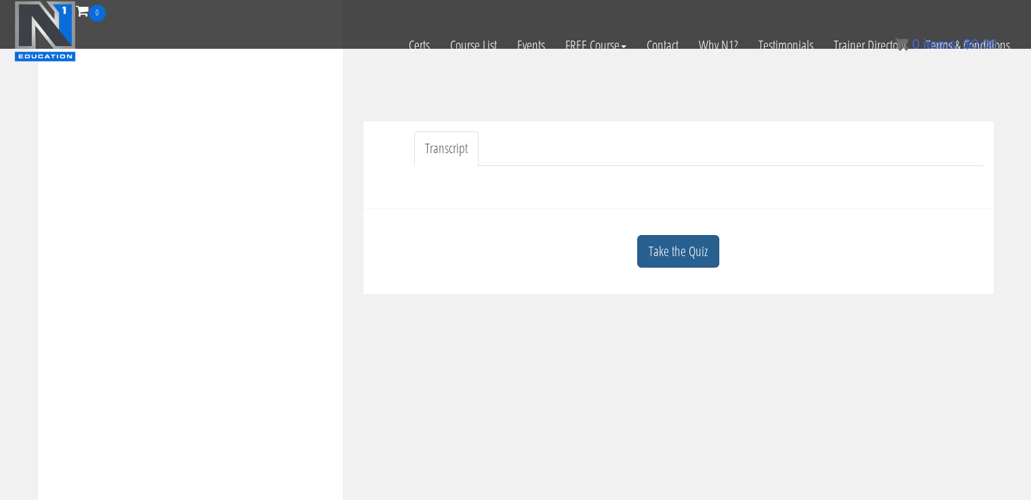
click at [677, 251] on link "Take the Quiz" at bounding box center [678, 251] width 82 height 33
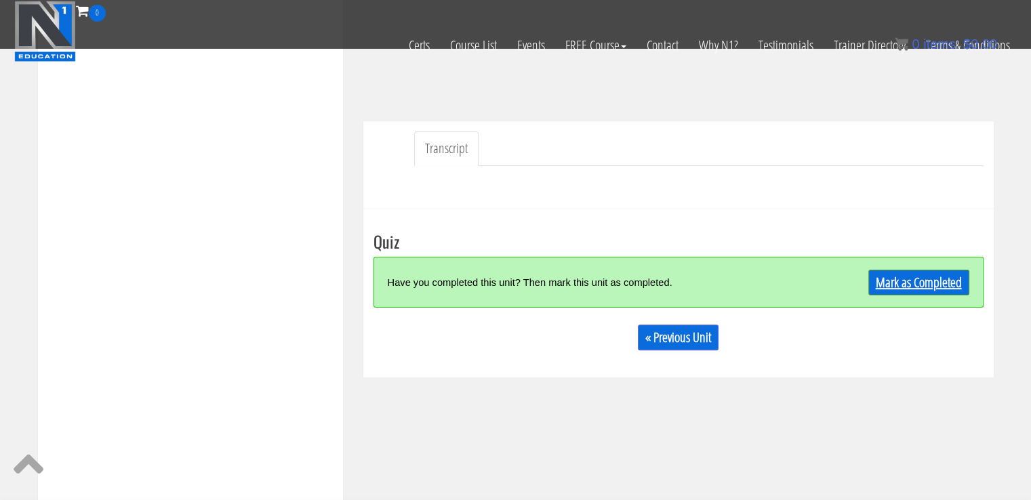
click at [881, 287] on link "Mark as Completed" at bounding box center [919, 283] width 101 height 26
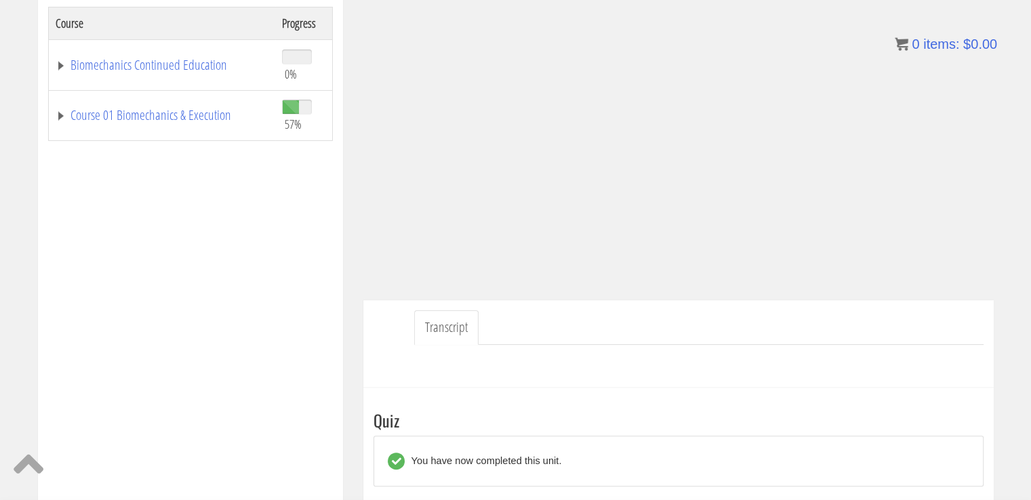
scroll to position [233, 0]
click at [171, 109] on link "Course 01 Biomechanics & Execution" at bounding box center [162, 114] width 213 height 14
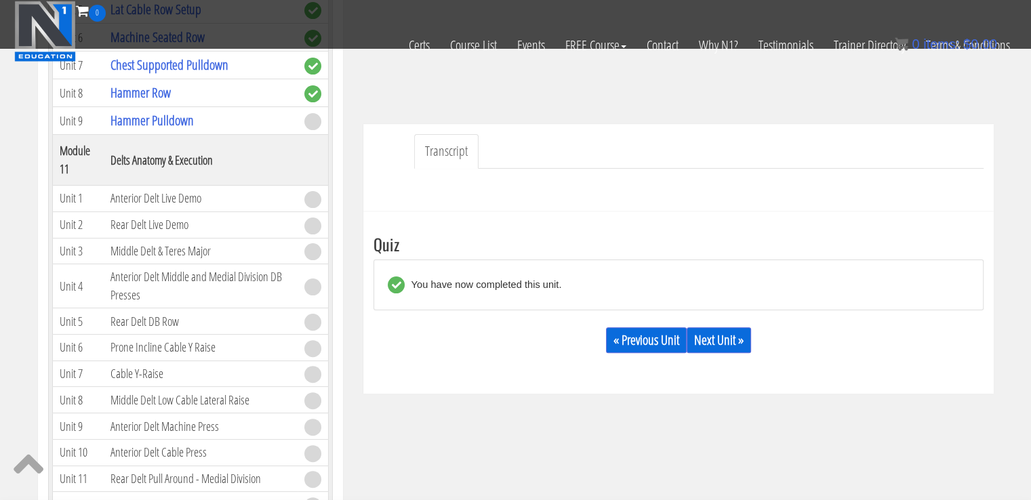
scroll to position [335, 0]
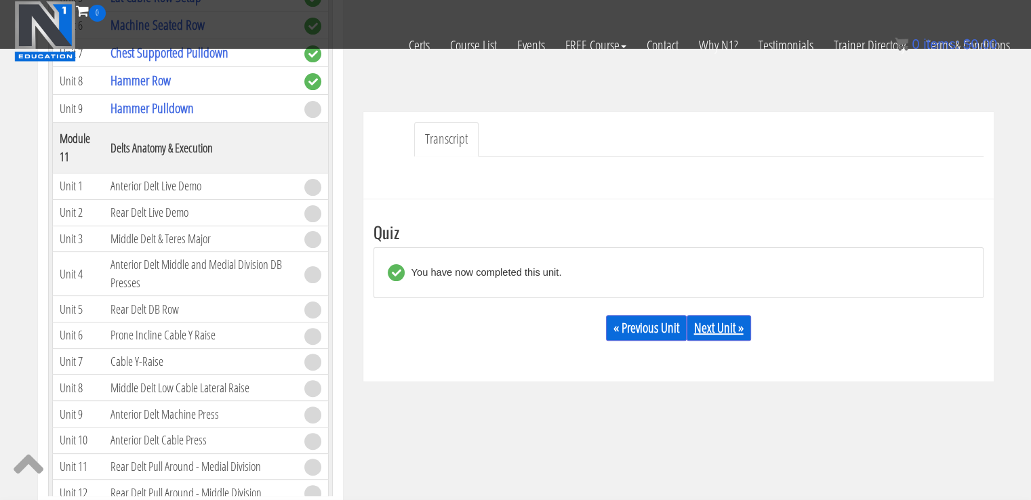
click at [740, 318] on link "Next Unit »" at bounding box center [719, 328] width 64 height 26
